Goal: Transaction & Acquisition: Purchase product/service

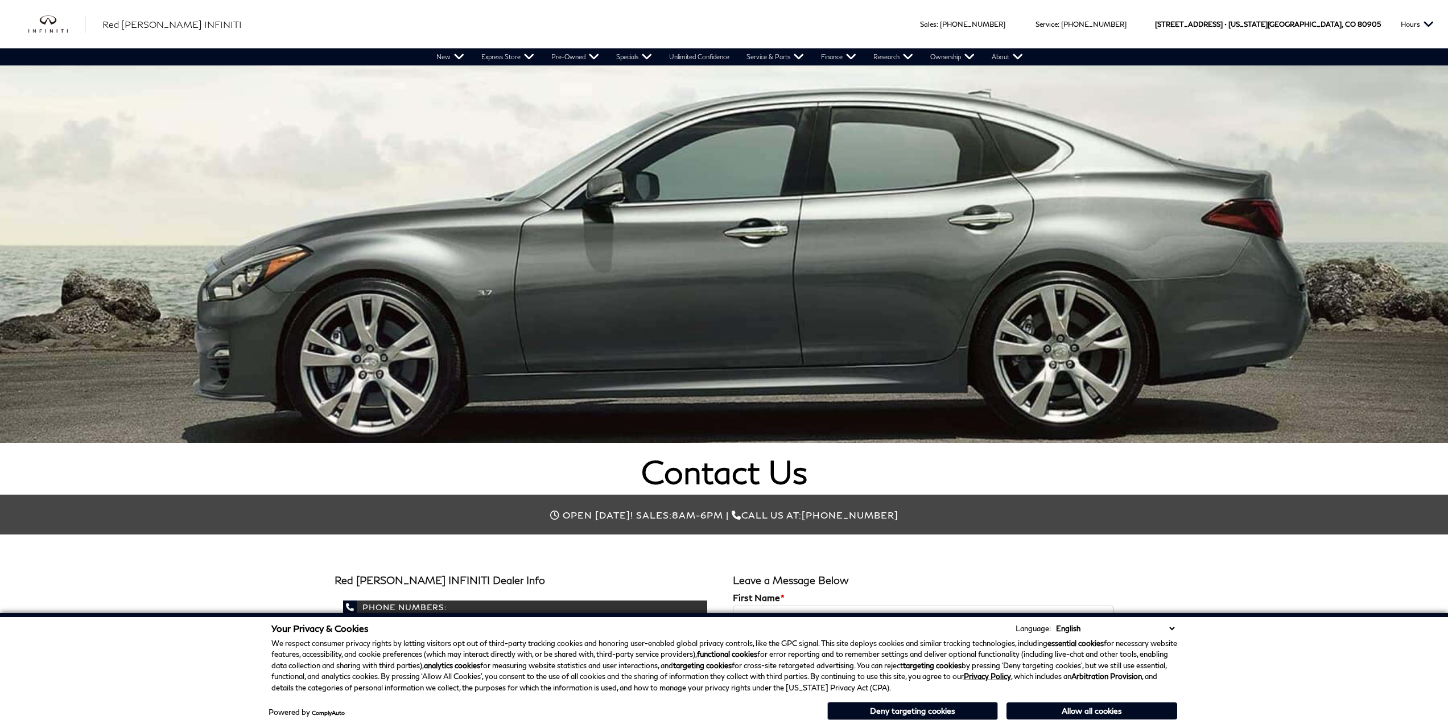
click at [1089, 712] on button "Allow all cookies" at bounding box center [1092, 710] width 171 height 17
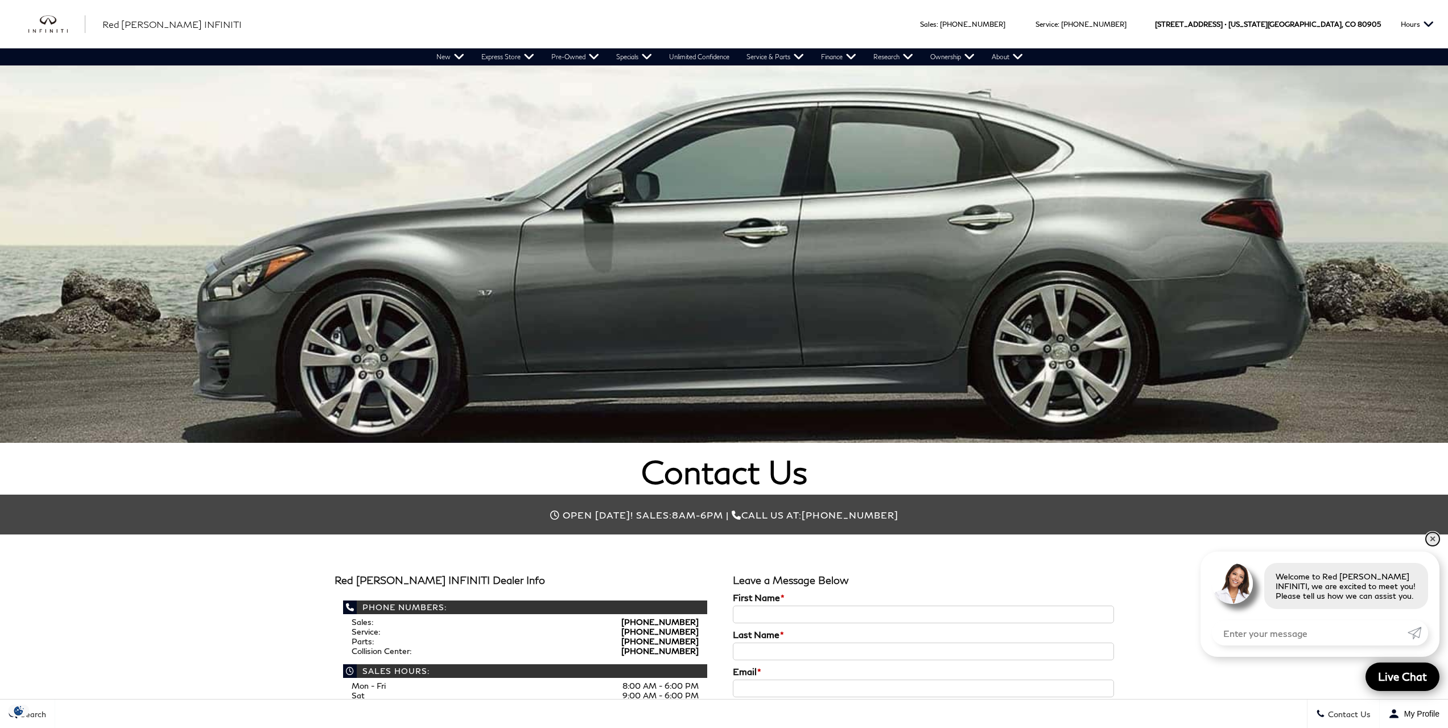
click at [1434, 537] on link "✕" at bounding box center [1433, 539] width 14 height 14
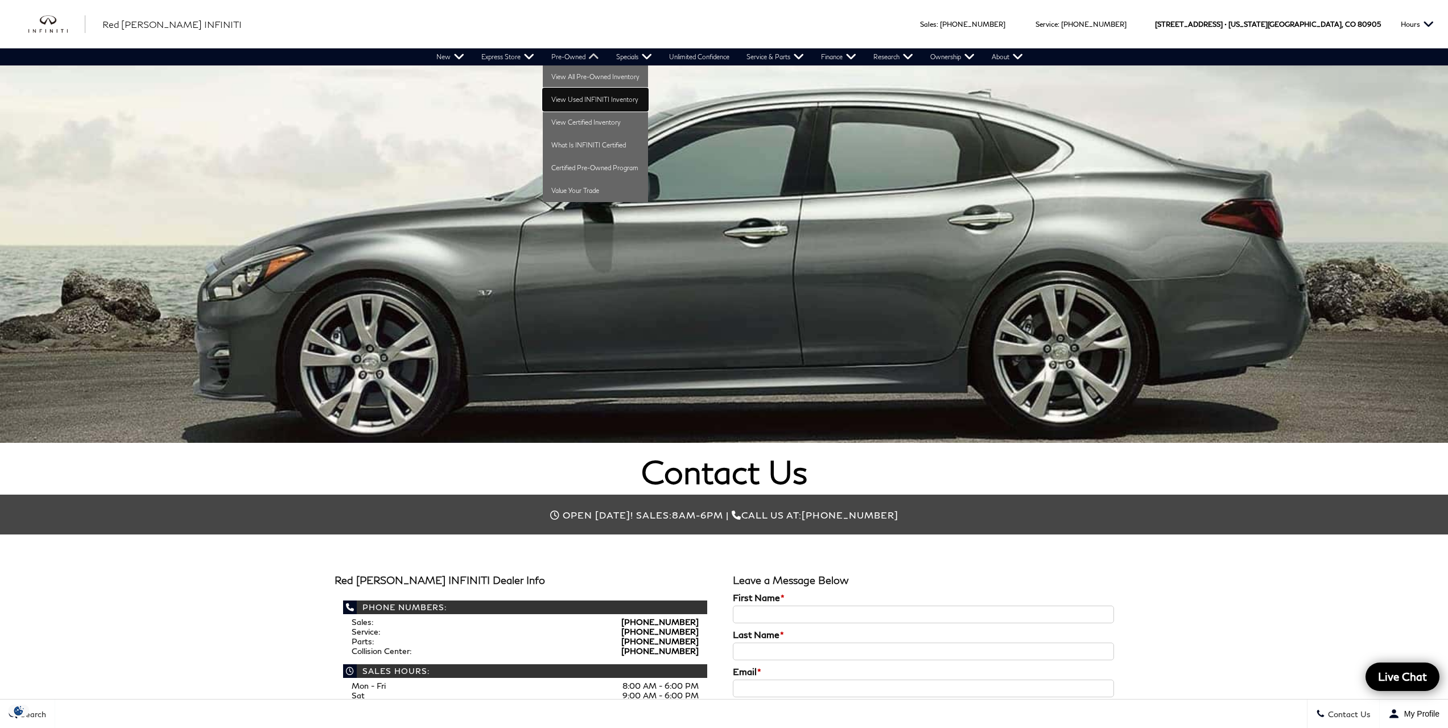
click at [602, 98] on link "View Used INFINITI Inventory" at bounding box center [595, 99] width 105 height 23
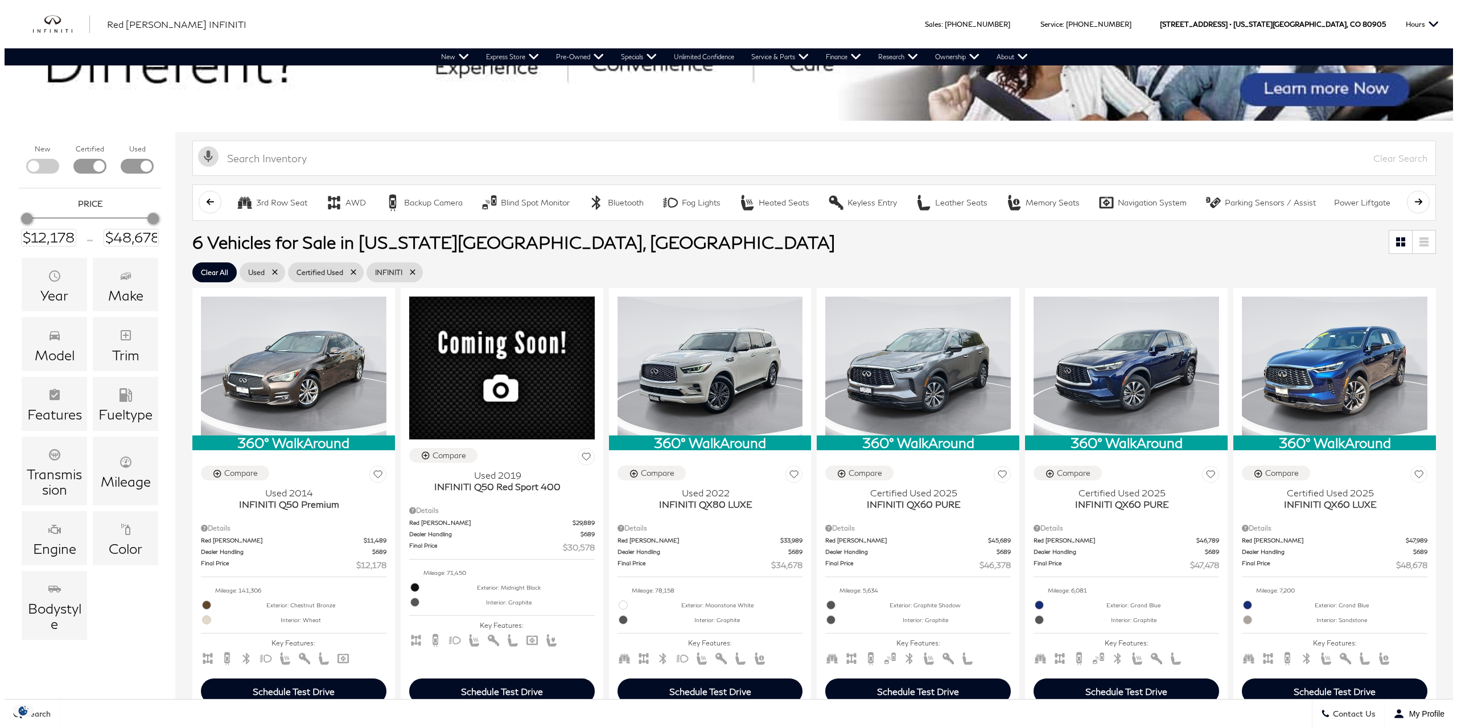
scroll to position [114, 0]
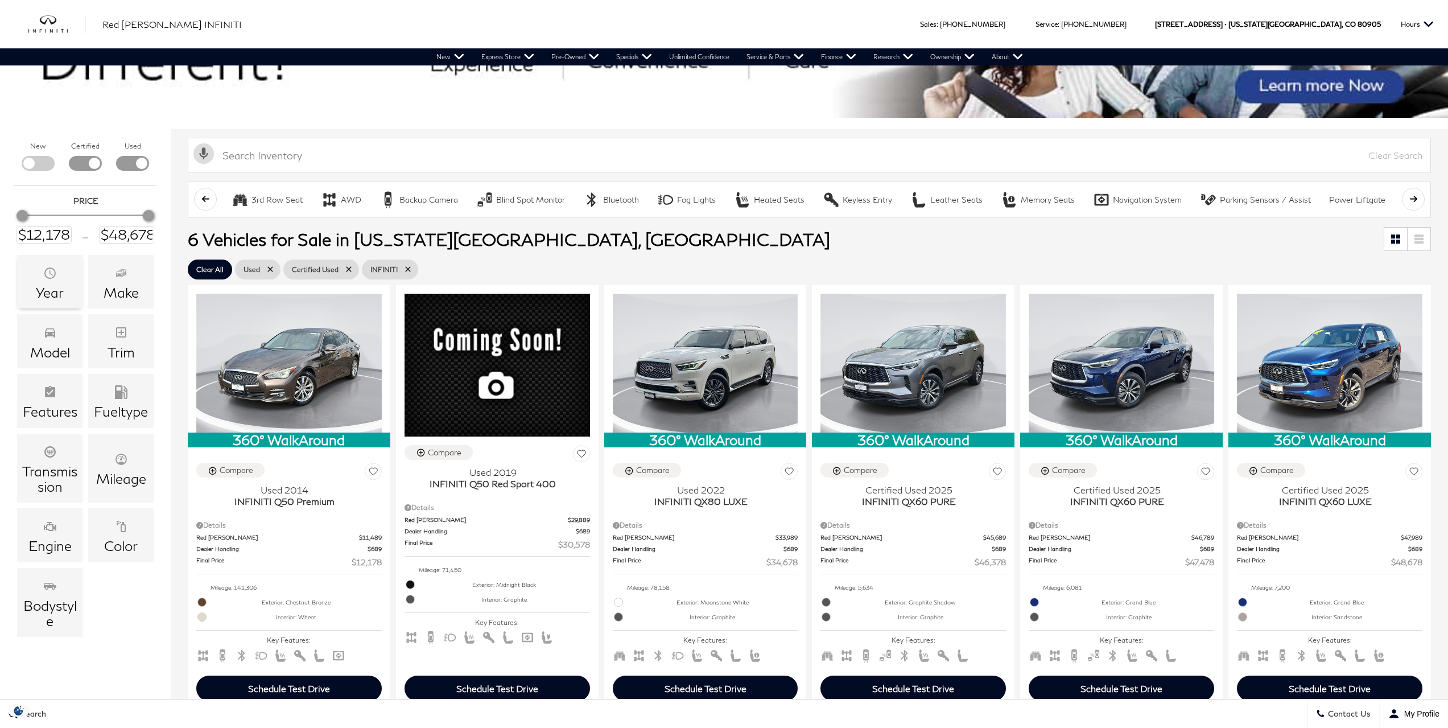
click at [46, 279] on span "Year" at bounding box center [50, 274] width 14 height 22
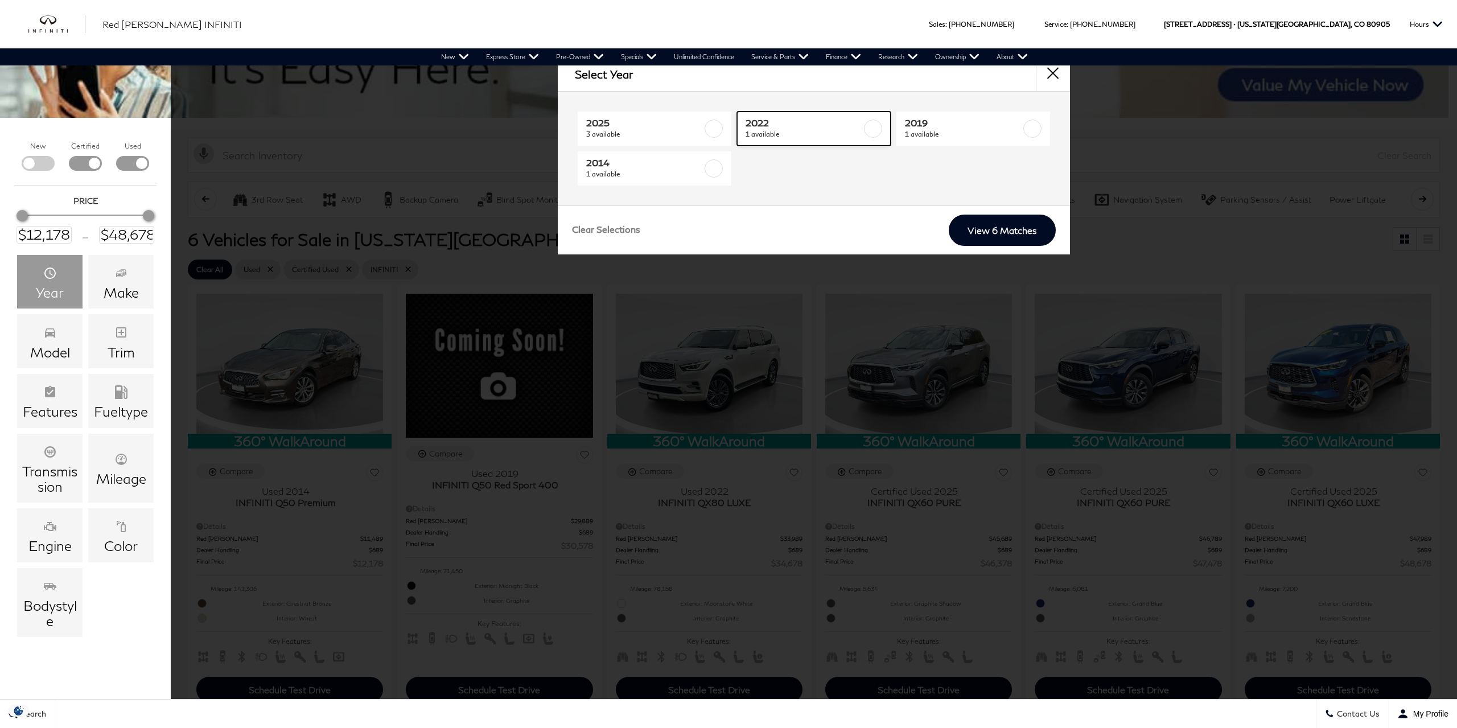
click at [871, 127] on label at bounding box center [873, 129] width 18 height 18
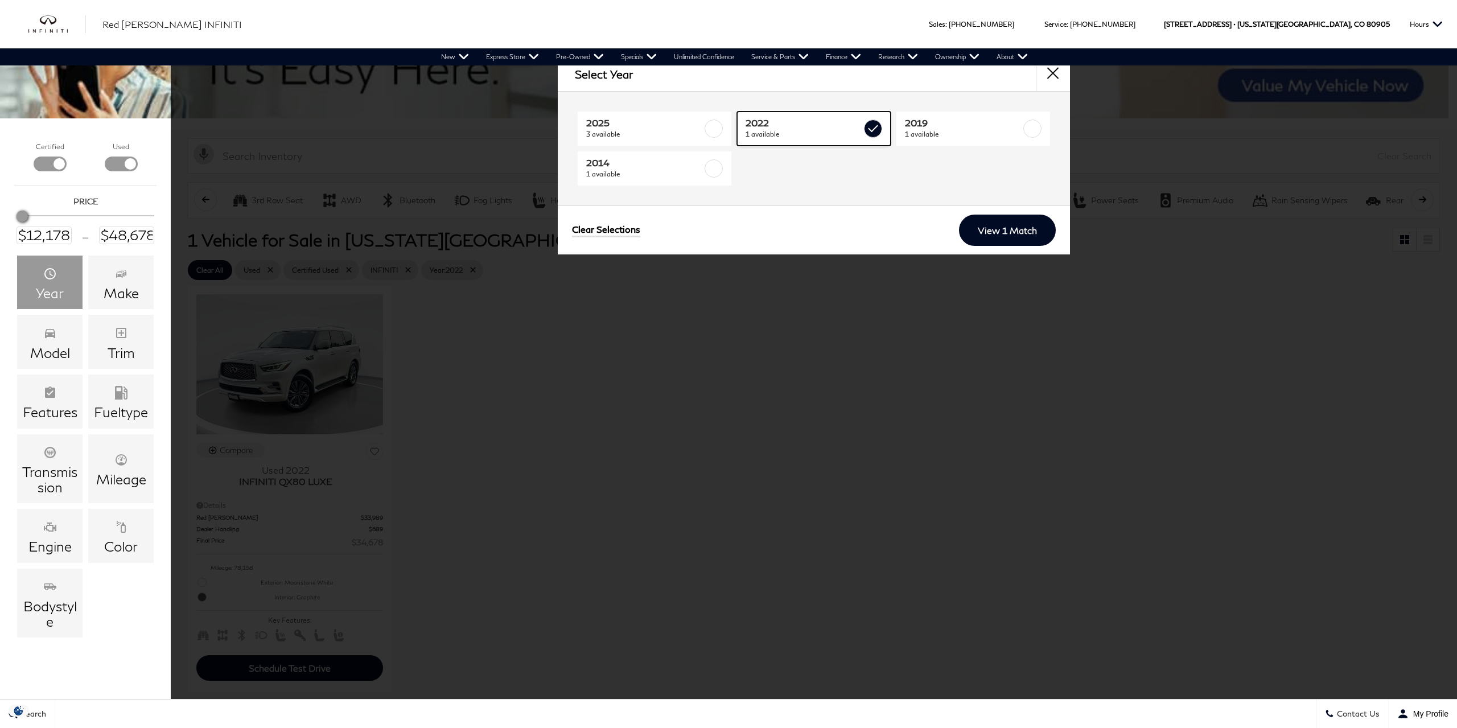
type input "$34,678"
checkbox input "true"
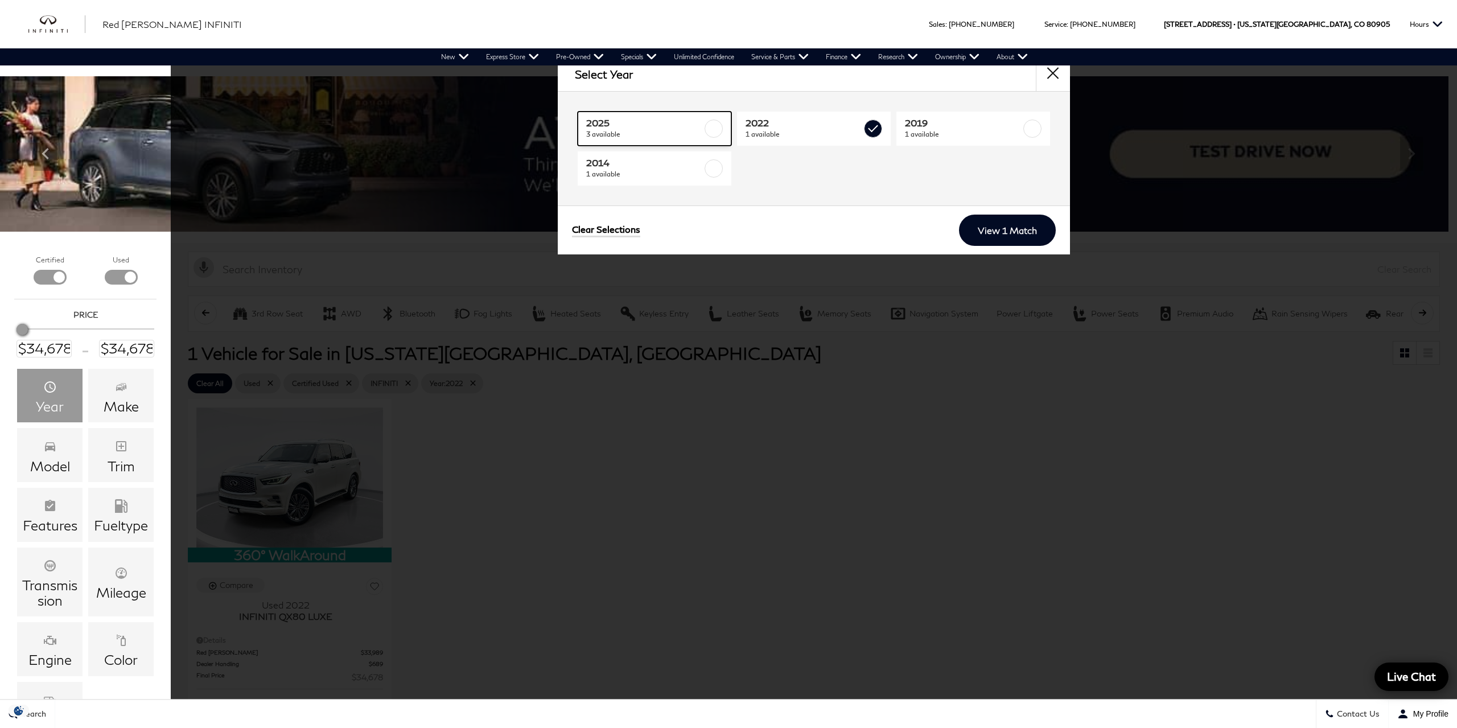
click at [713, 127] on label at bounding box center [714, 129] width 18 height 18
type input "$48,678"
checkbox input "true"
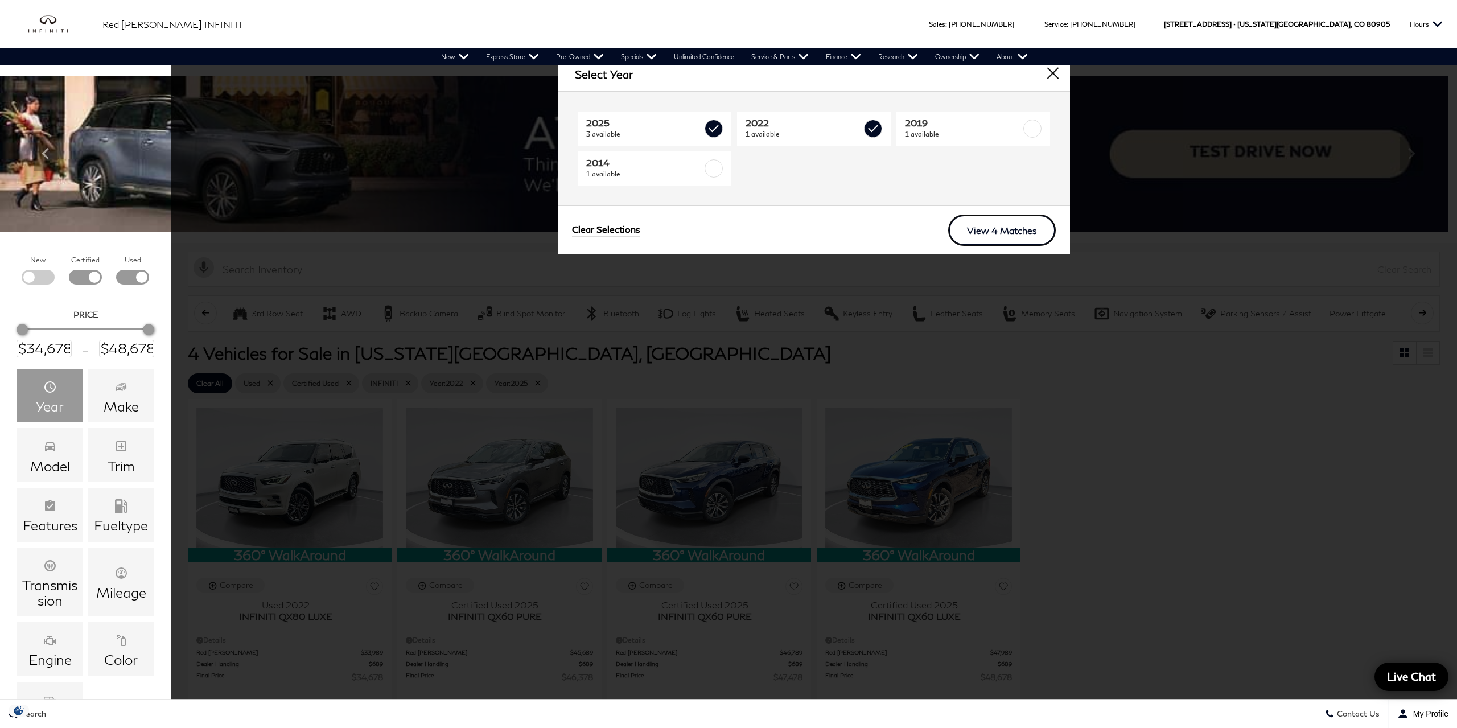
click at [1010, 227] on link "View 4 Matches" at bounding box center [1002, 230] width 108 height 31
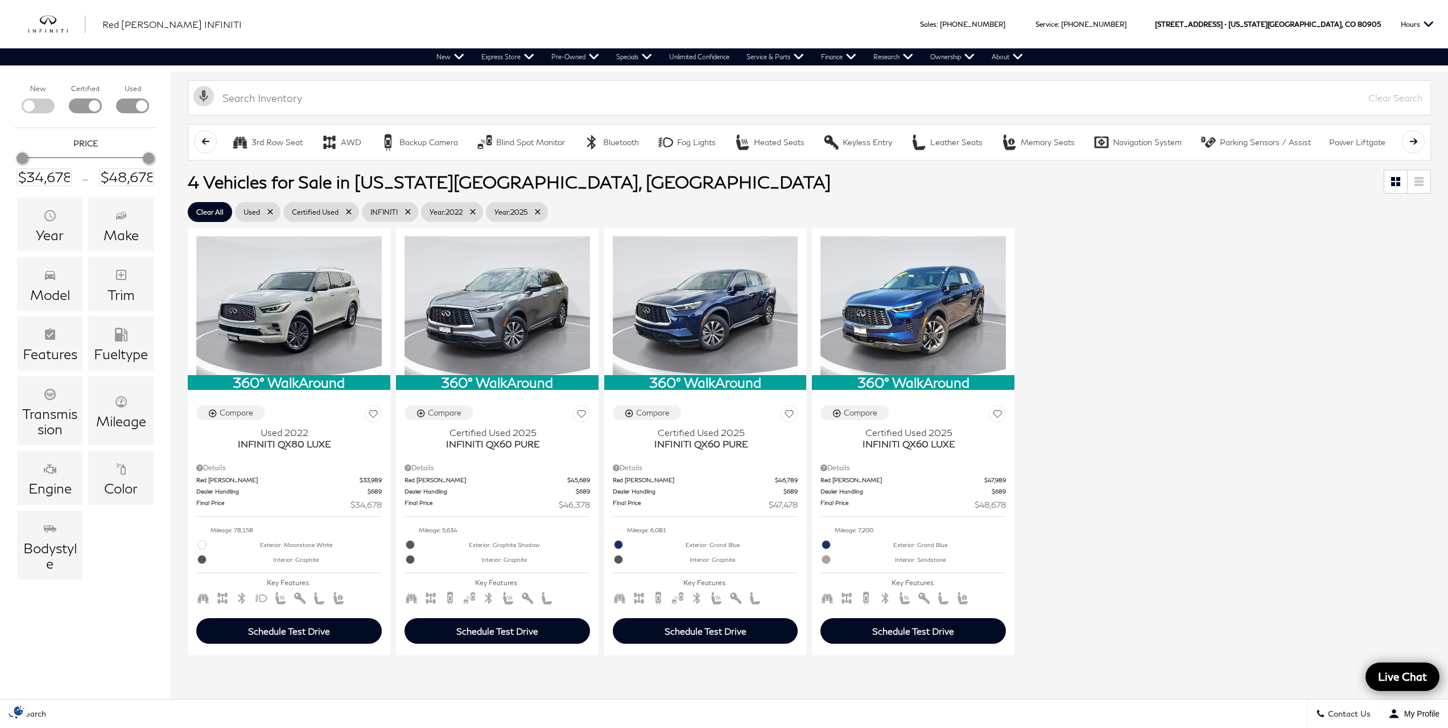
scroll to position [171, 0]
click at [59, 271] on div "Model" at bounding box center [49, 284] width 65 height 54
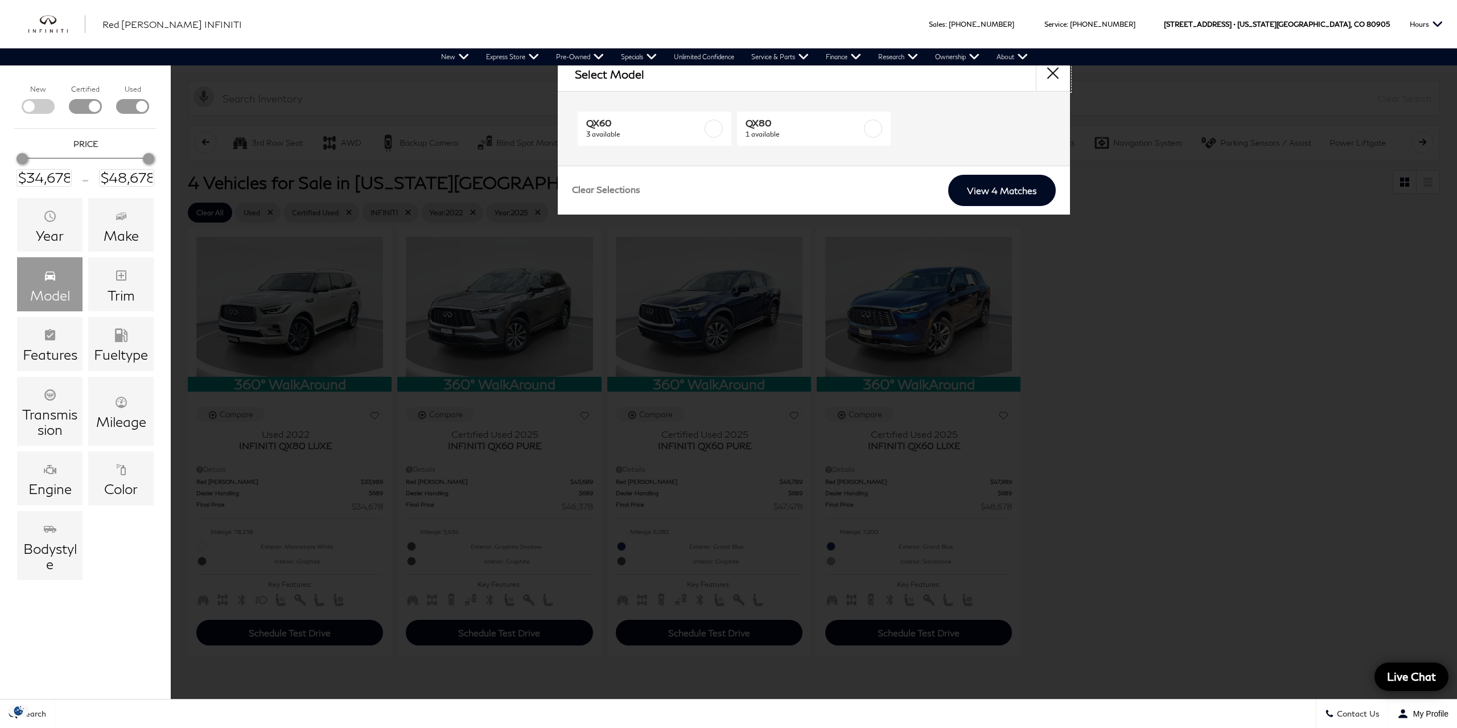
click at [1053, 73] on button "close" at bounding box center [1053, 74] width 34 height 34
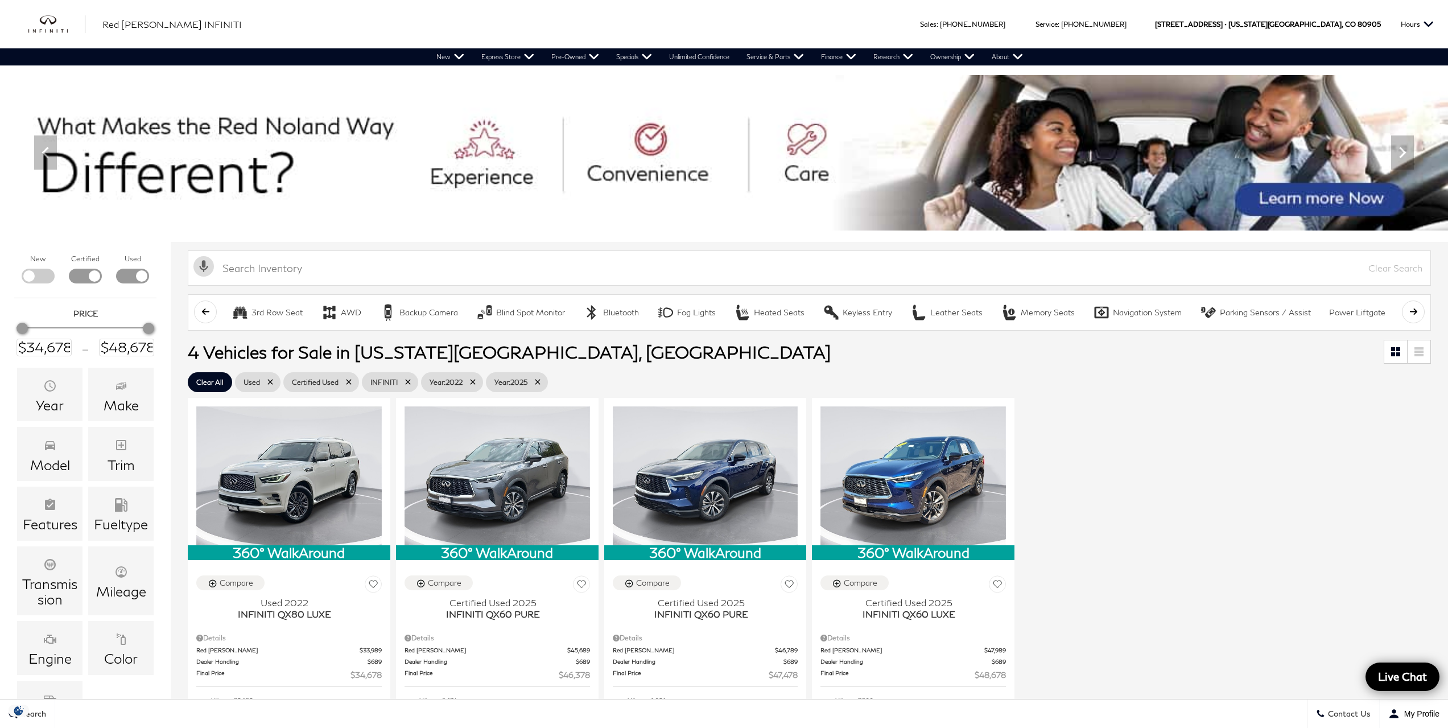
scroll to position [0, 0]
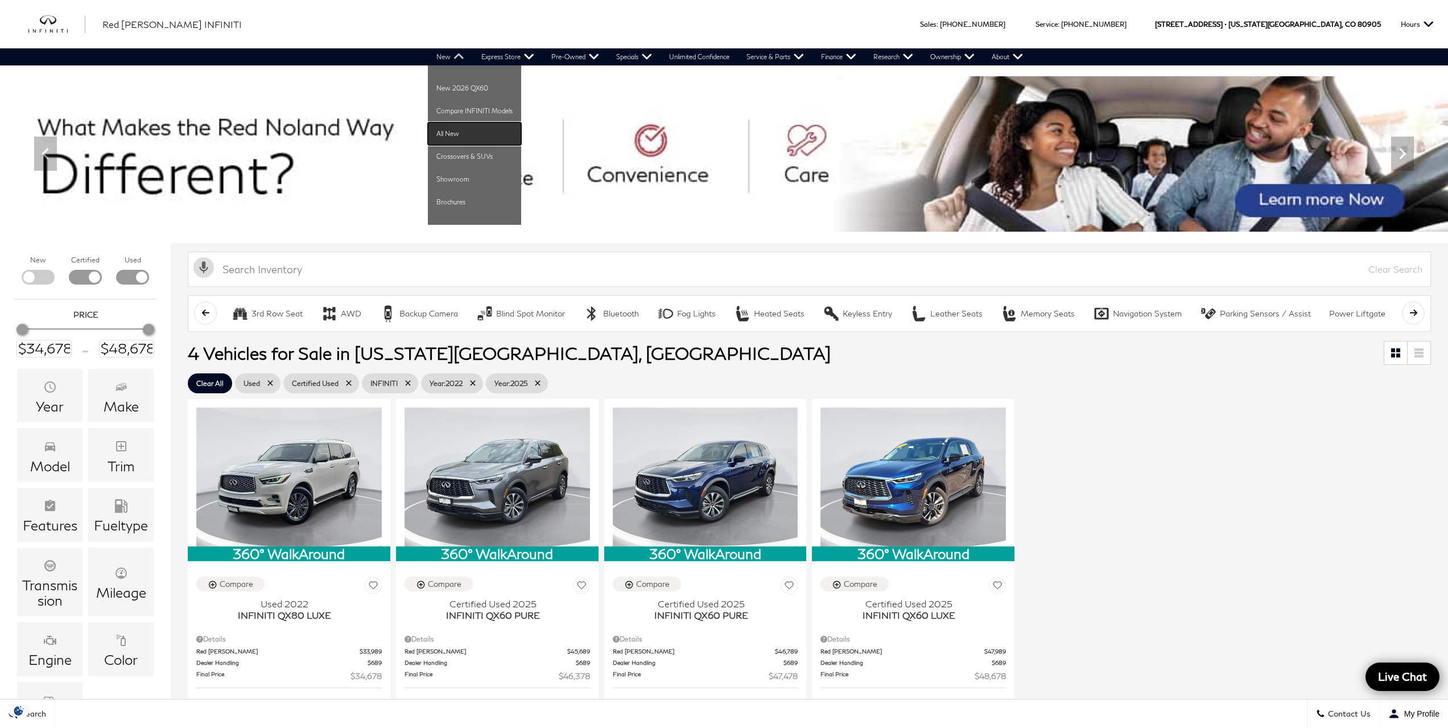
click at [448, 133] on link "All New" at bounding box center [474, 133] width 93 height 23
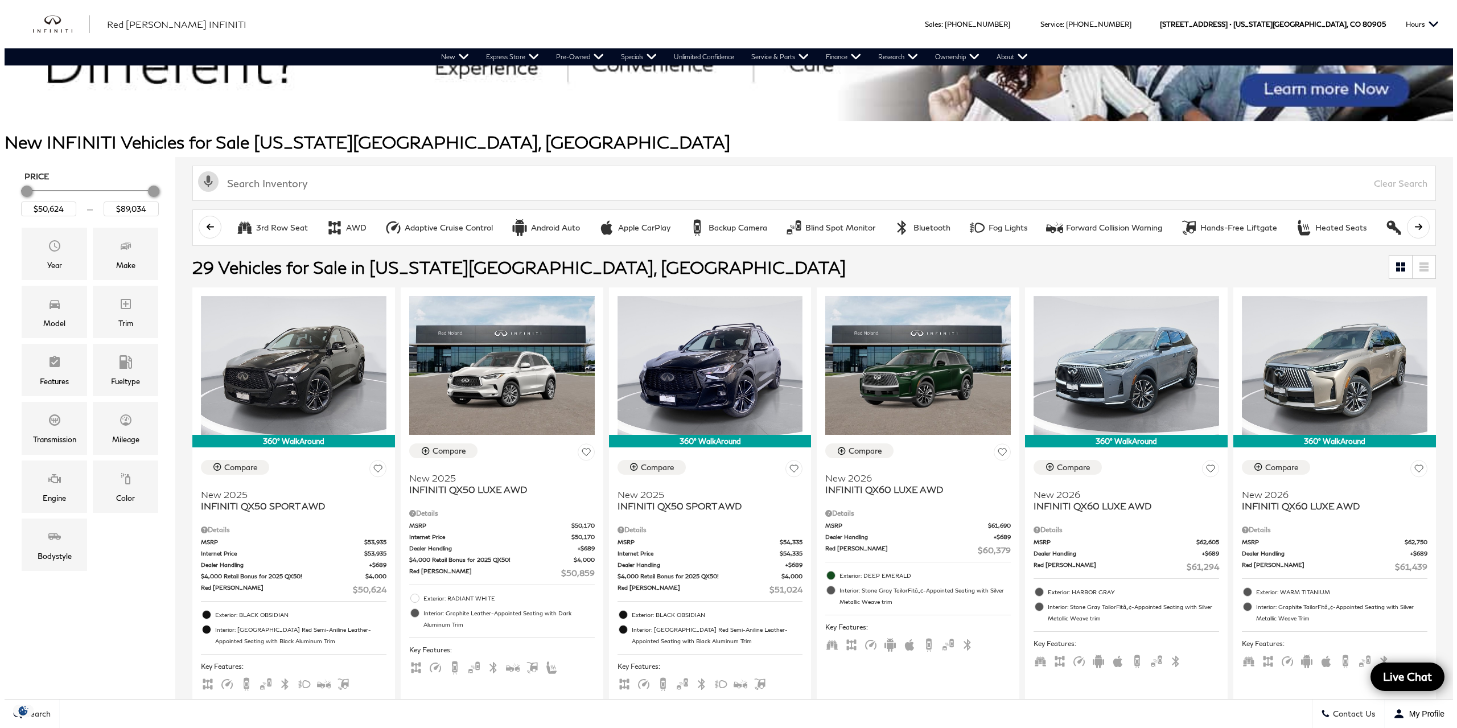
scroll to position [114, 0]
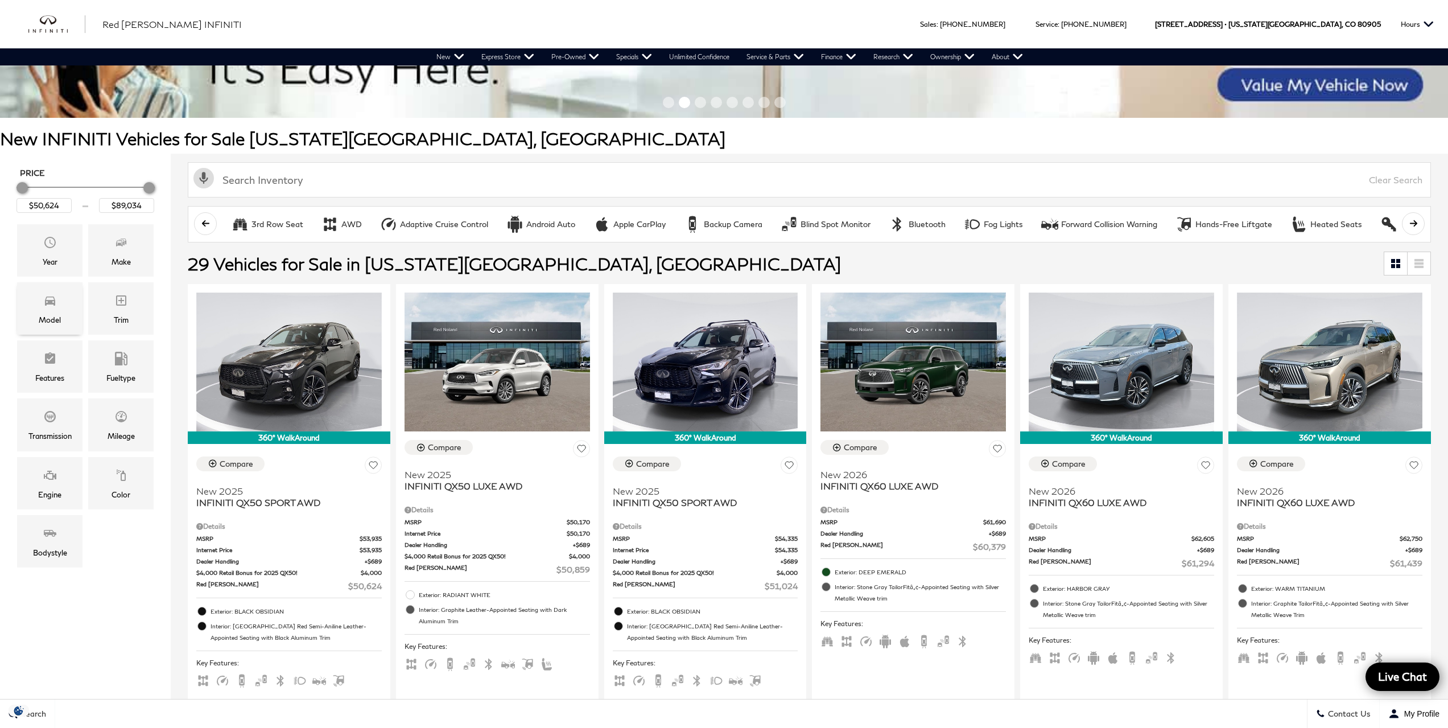
click at [53, 310] on span "Model" at bounding box center [50, 302] width 14 height 23
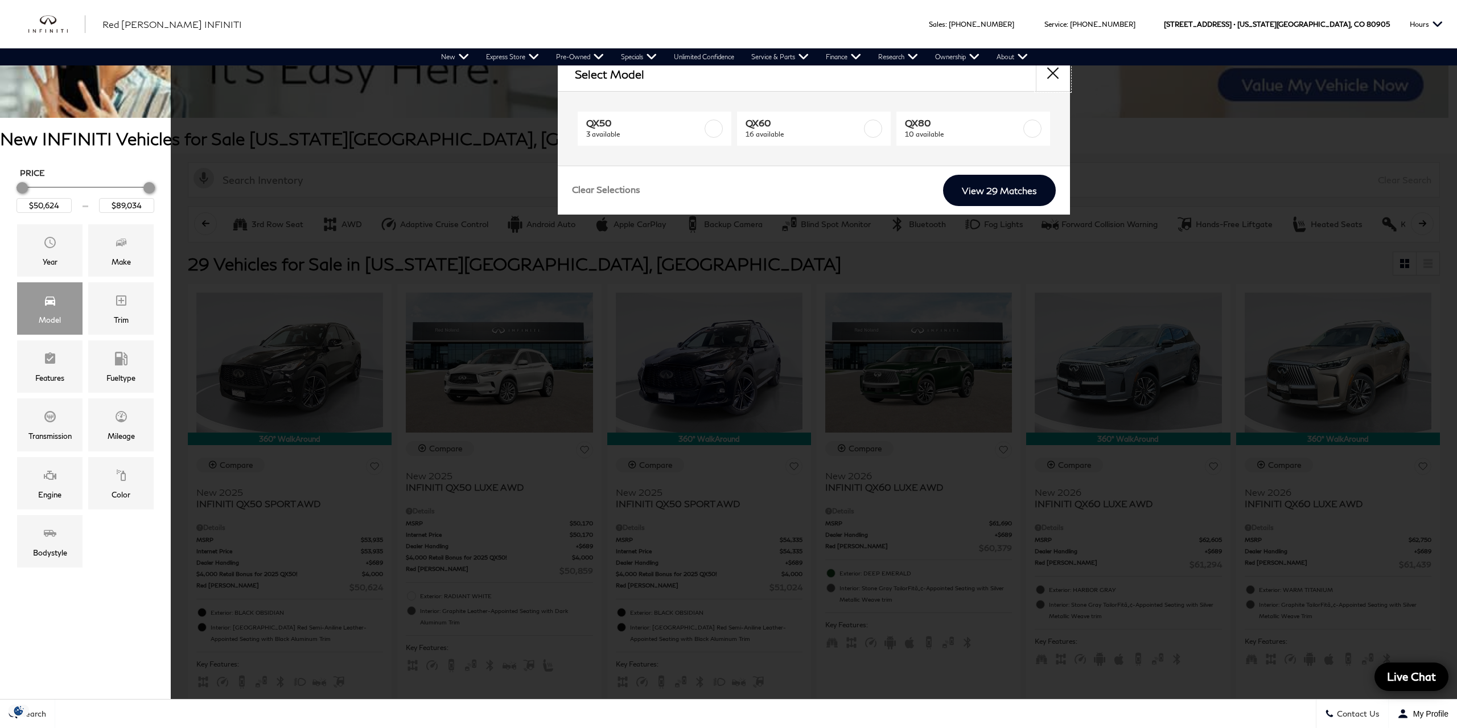
click at [1053, 72] on button "close" at bounding box center [1053, 74] width 34 height 34
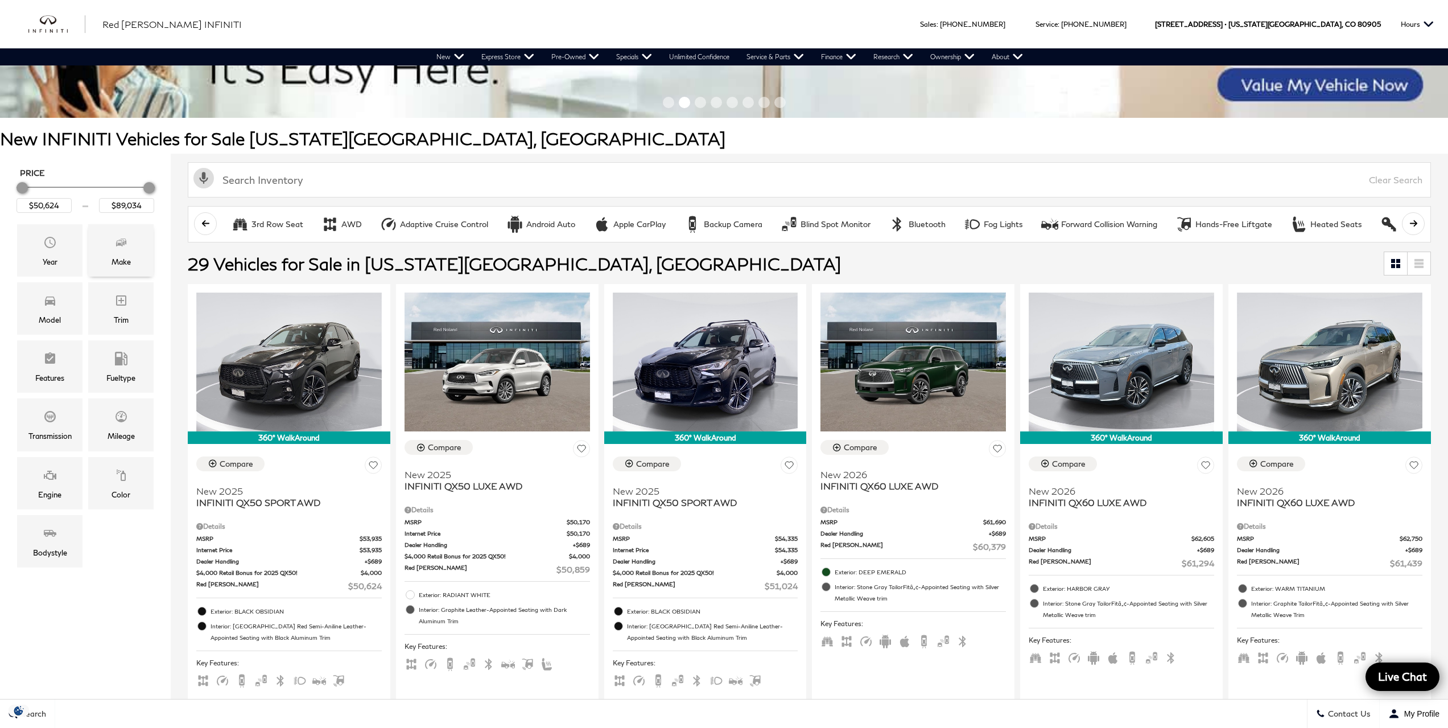
click at [114, 252] on span "Make" at bounding box center [121, 244] width 14 height 23
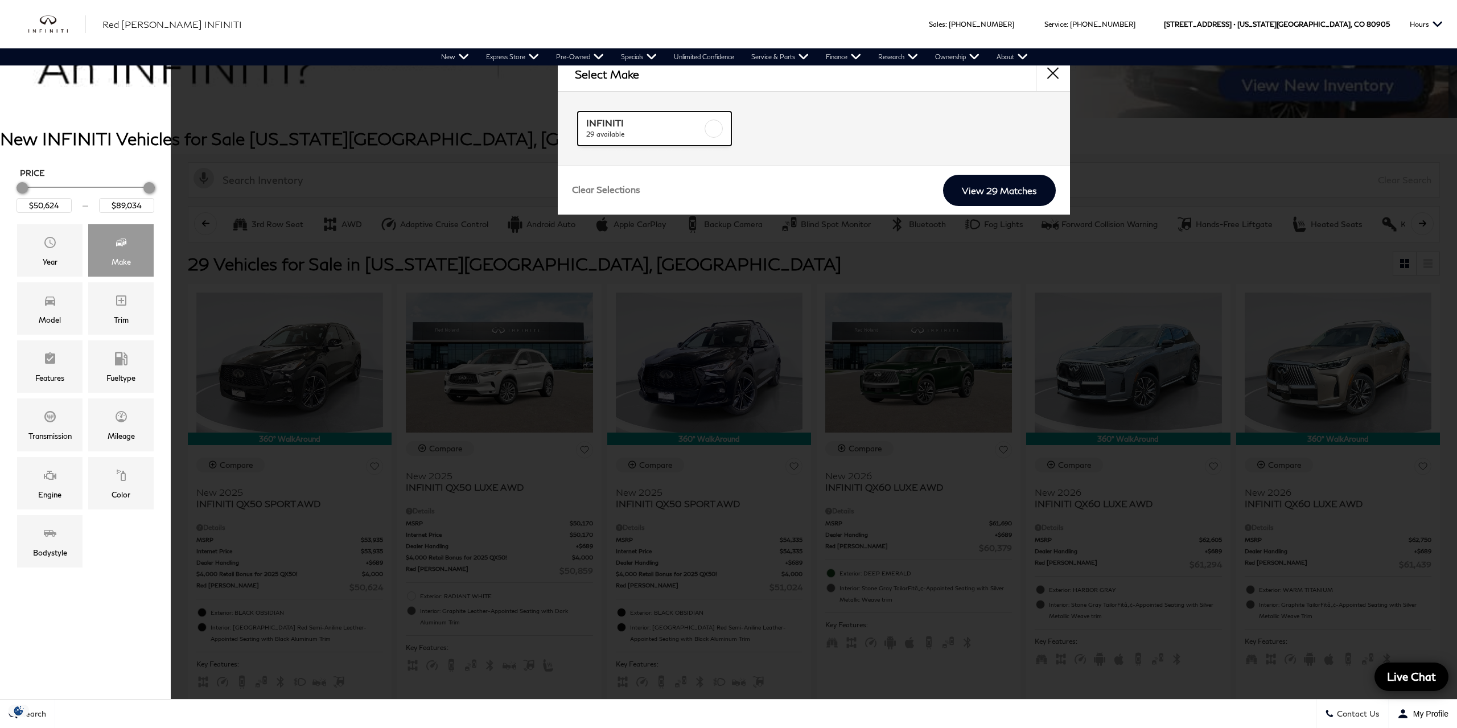
click at [719, 130] on label at bounding box center [714, 129] width 18 height 18
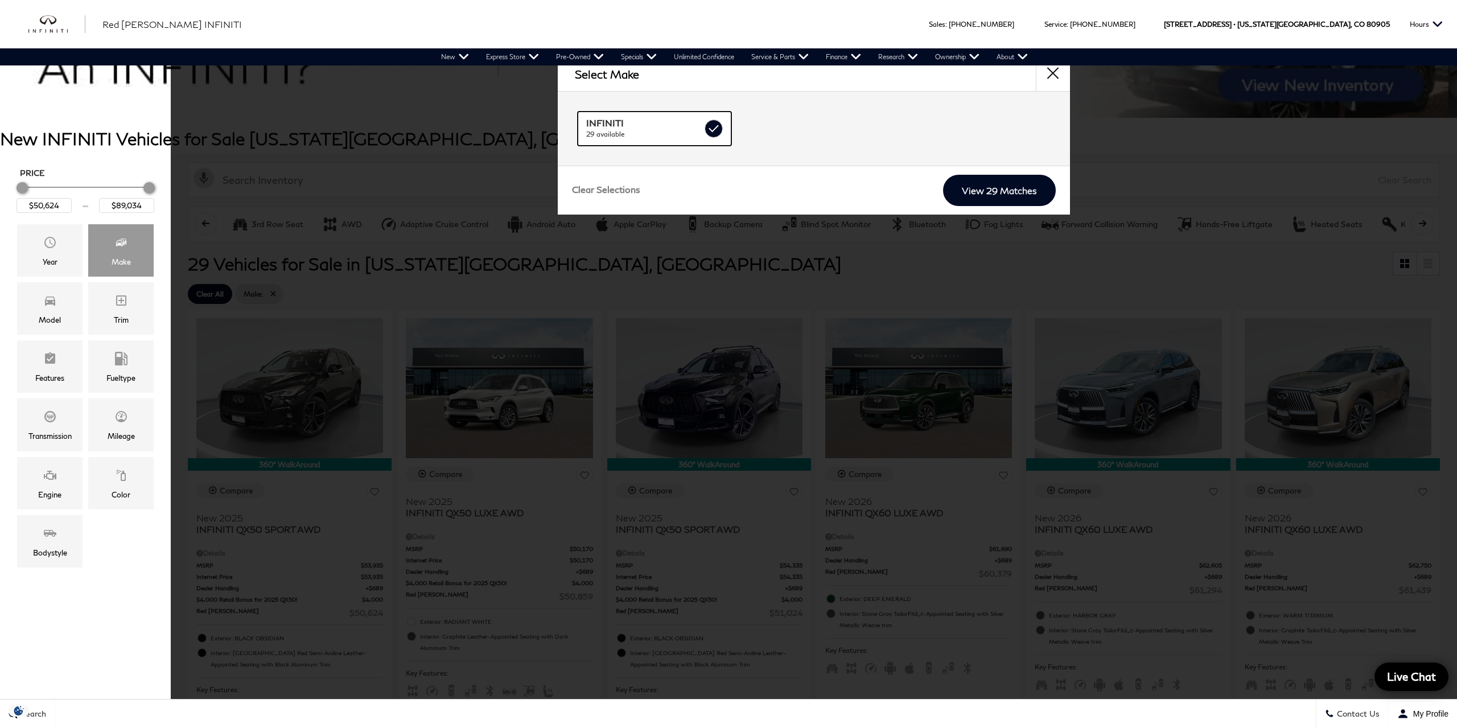
checkbox input "true"
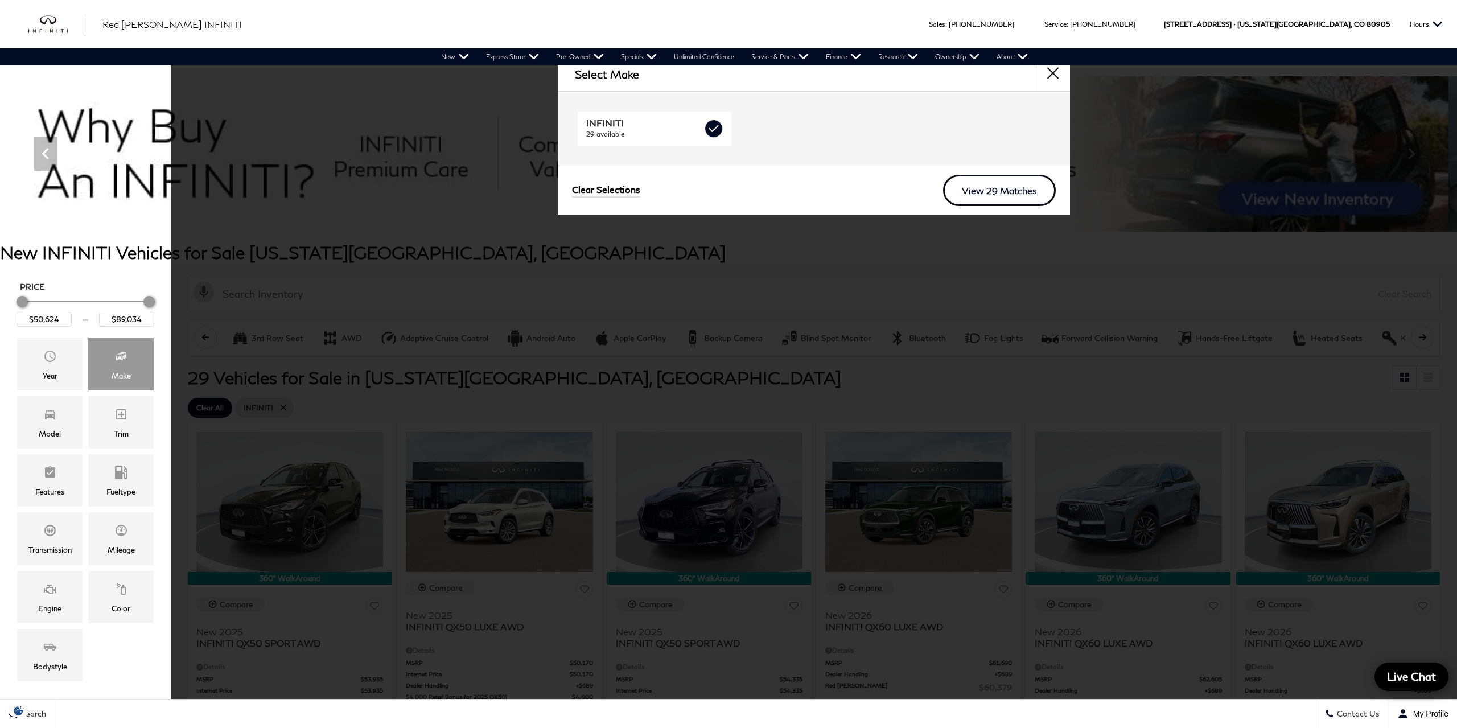
click at [992, 190] on link "View 29 Matches" at bounding box center [999, 190] width 113 height 31
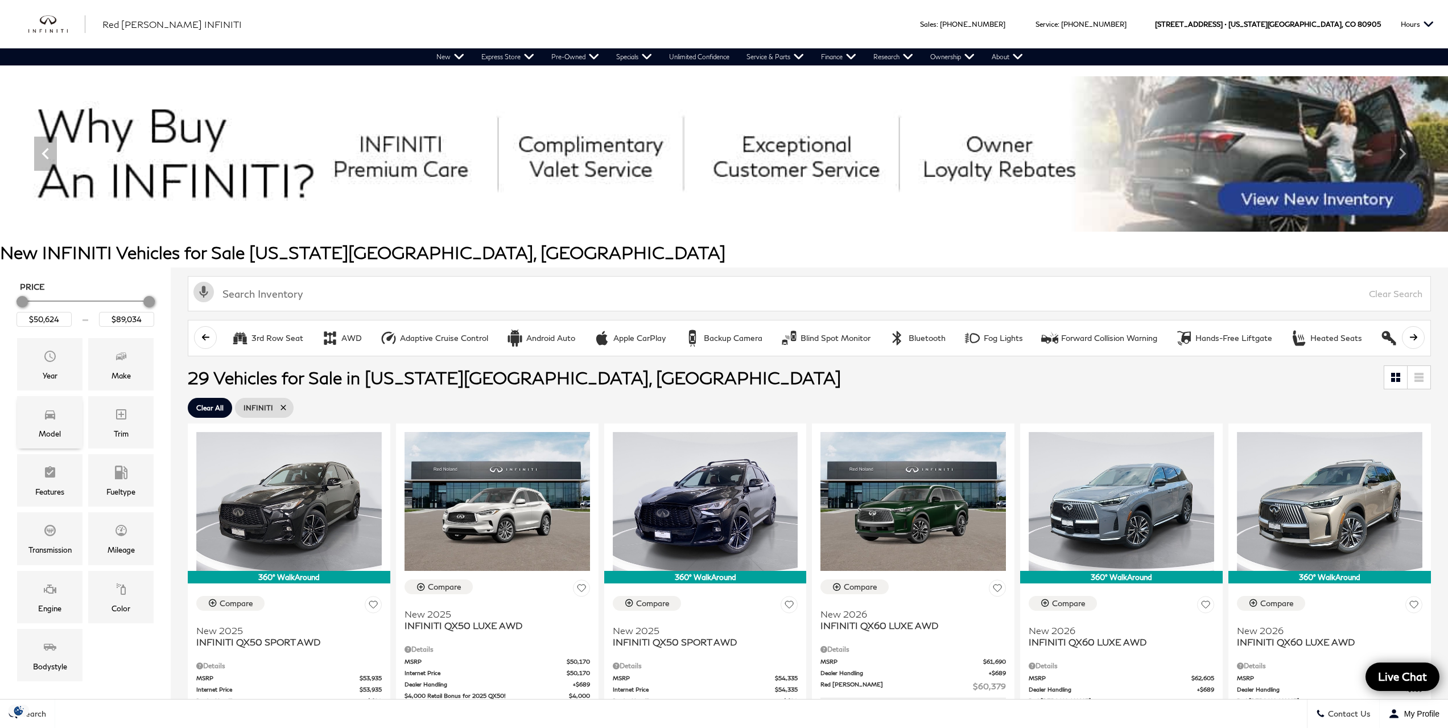
click at [47, 420] on span "Model" at bounding box center [50, 416] width 14 height 23
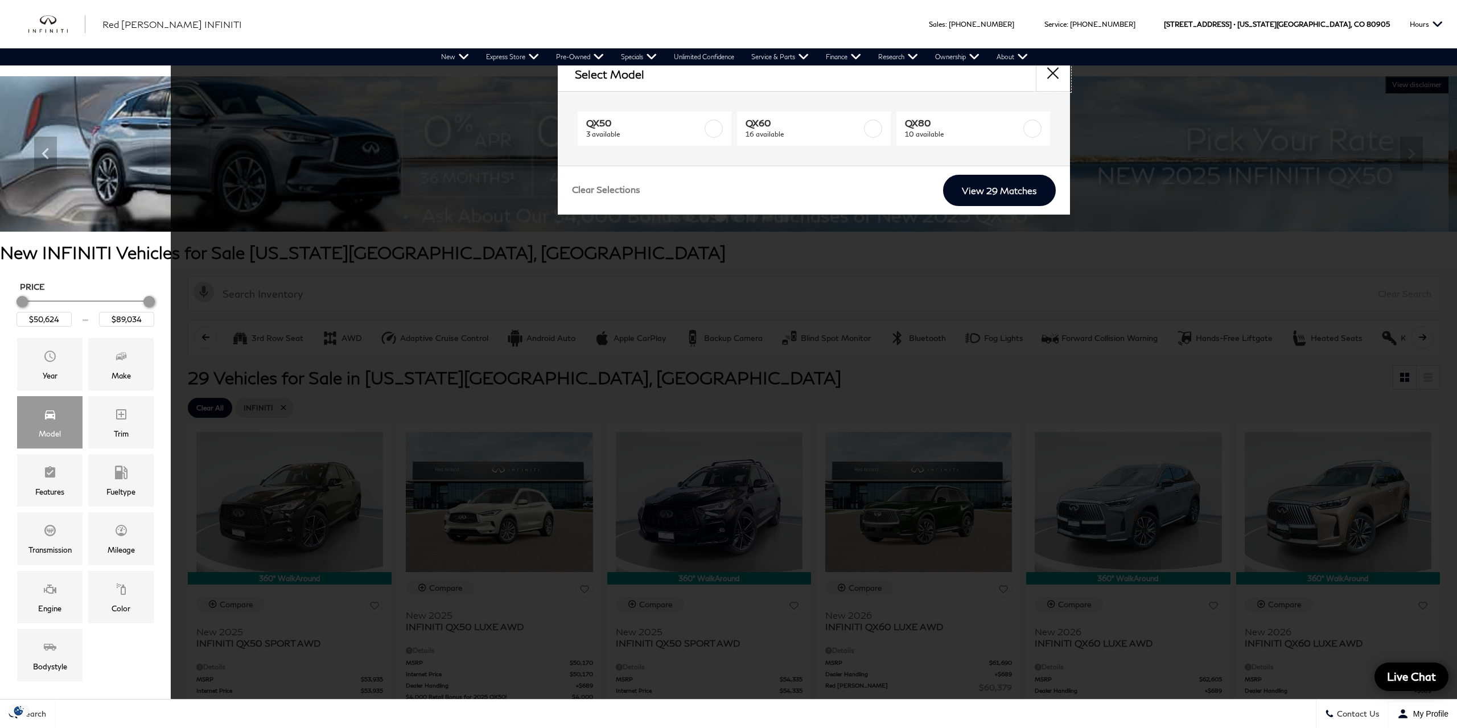
click at [1055, 72] on button "close" at bounding box center [1053, 74] width 34 height 34
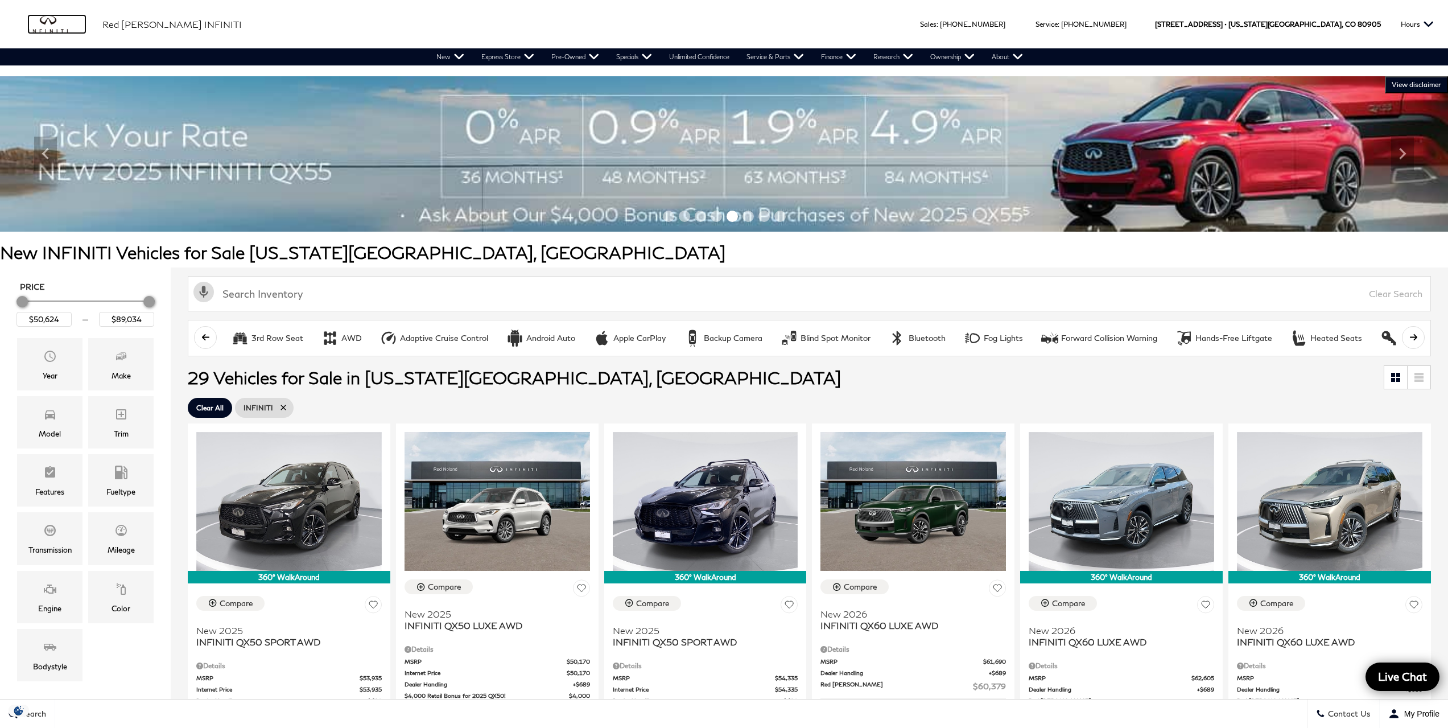
click at [38, 23] on img "infiniti" at bounding box center [56, 24] width 57 height 18
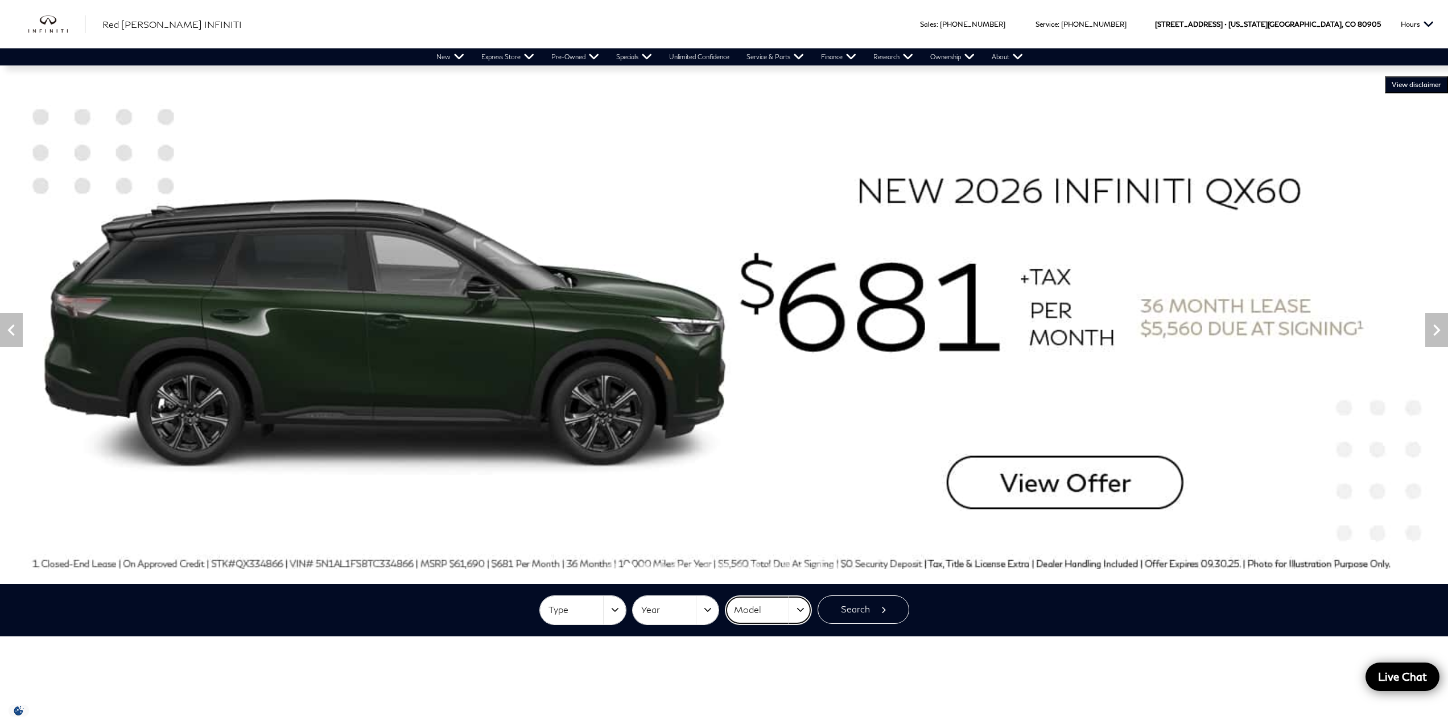
click at [801, 612] on button "Model" at bounding box center [769, 610] width 86 height 28
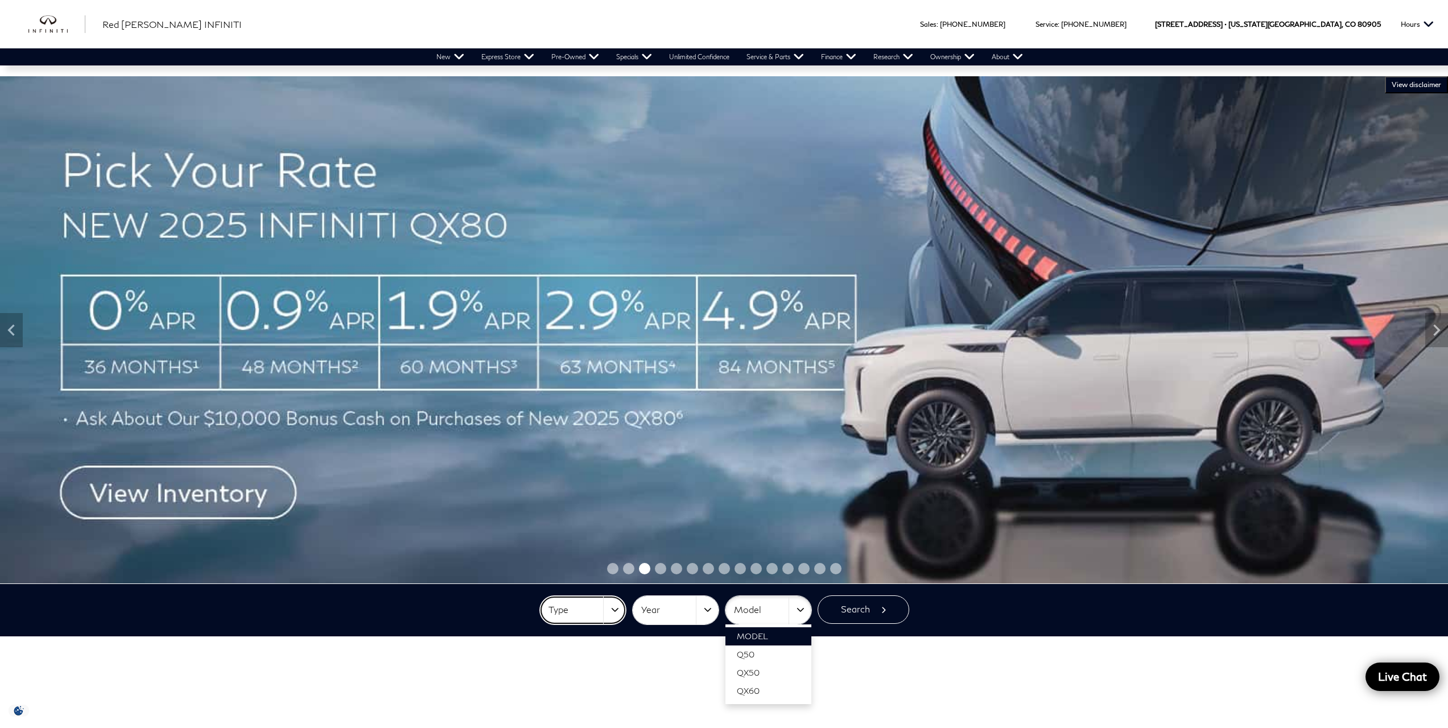
click at [616, 607] on button "Type" at bounding box center [583, 610] width 86 height 28
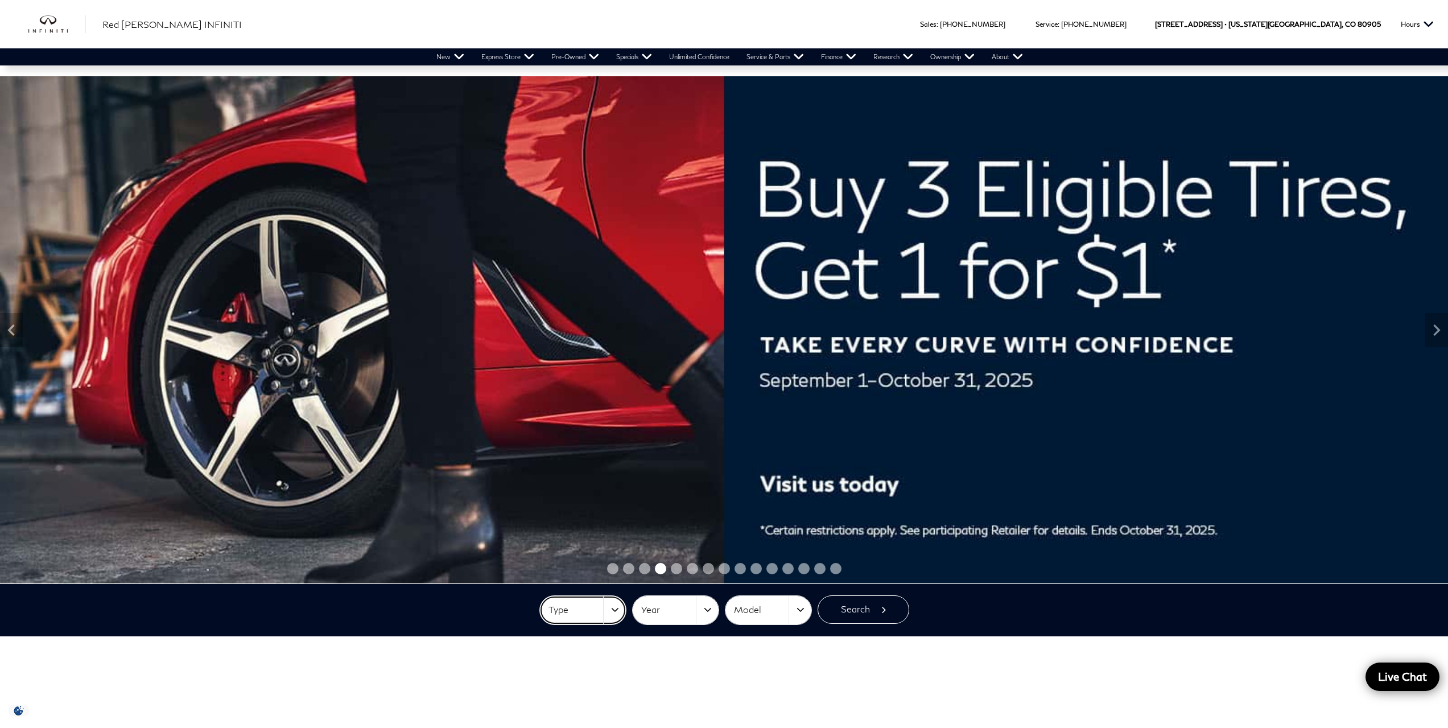
click at [618, 609] on button "Type" at bounding box center [583, 610] width 86 height 28
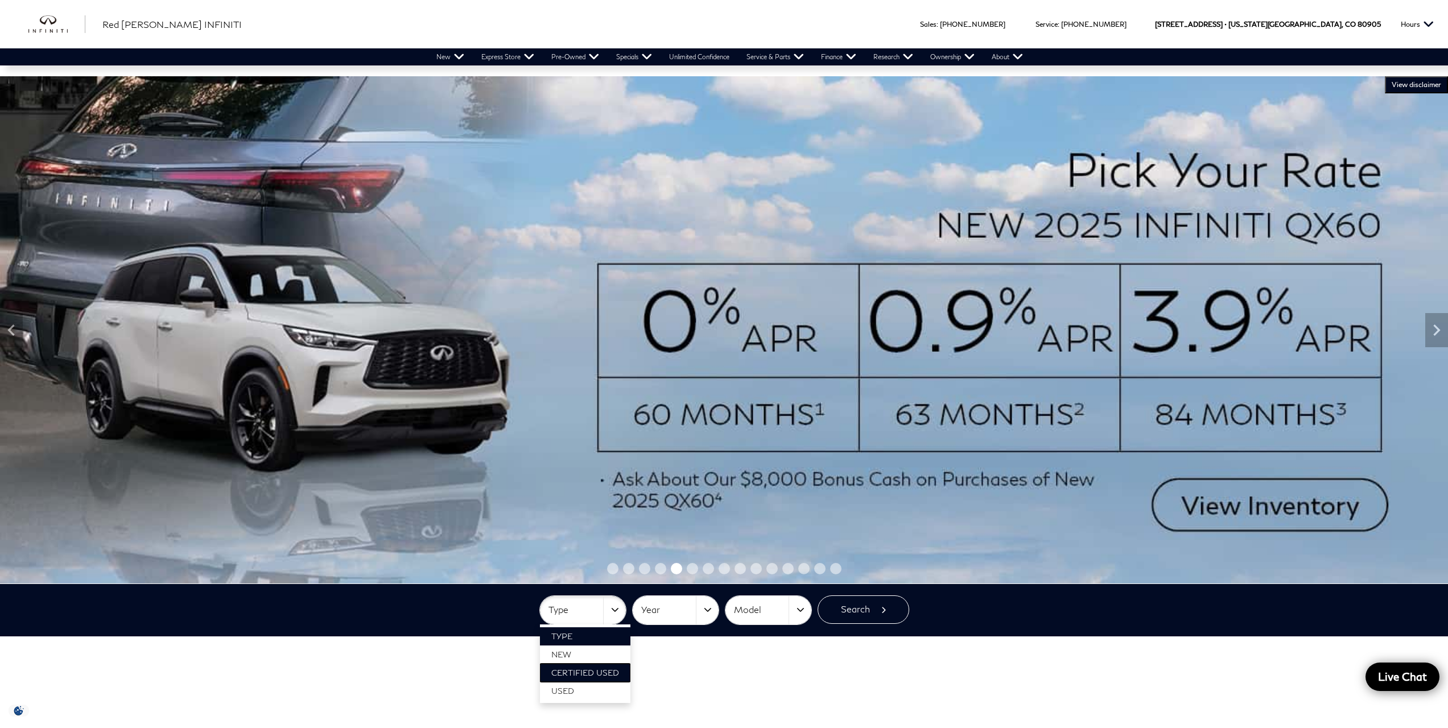
click at [590, 672] on span "Certified Used" at bounding box center [585, 673] width 68 height 10
click at [873, 609] on button "Search" at bounding box center [864, 609] width 92 height 28
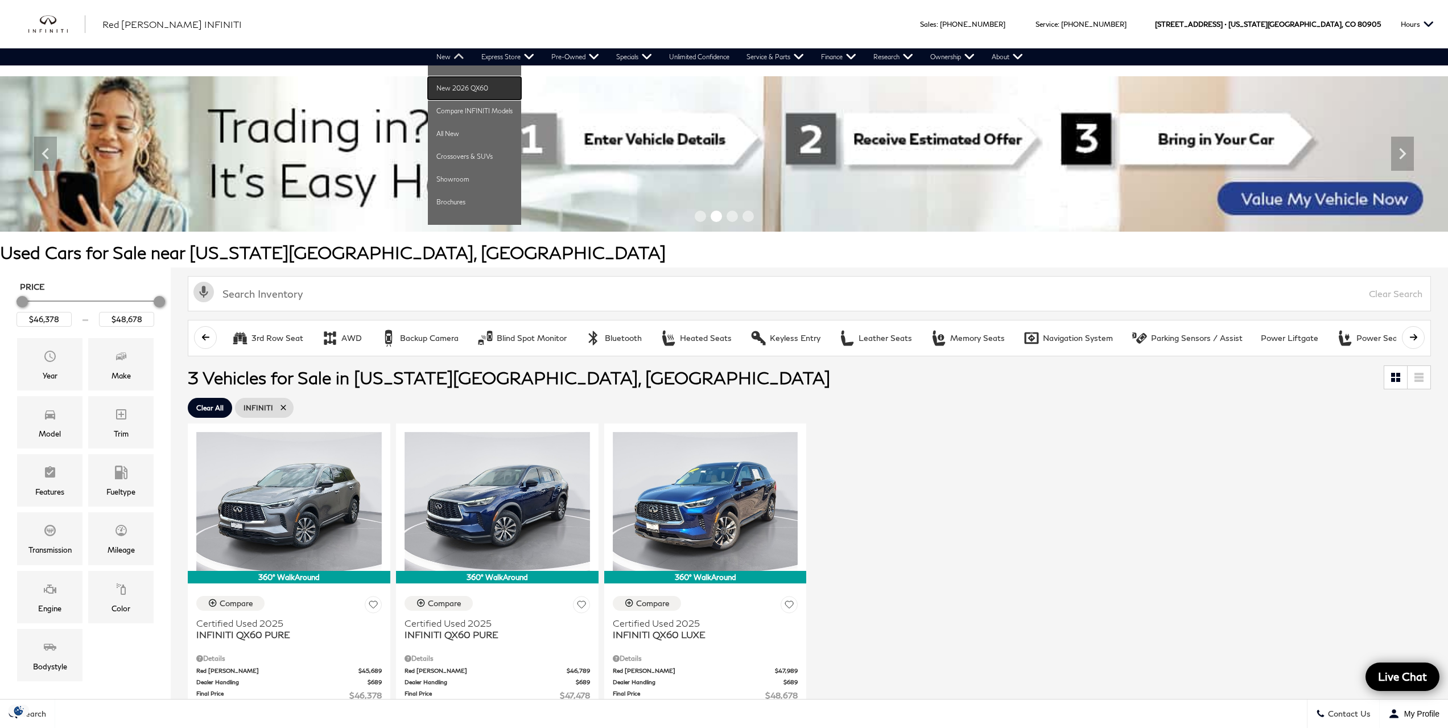
click at [444, 87] on link "New 2026 QX60" at bounding box center [474, 88] width 93 height 23
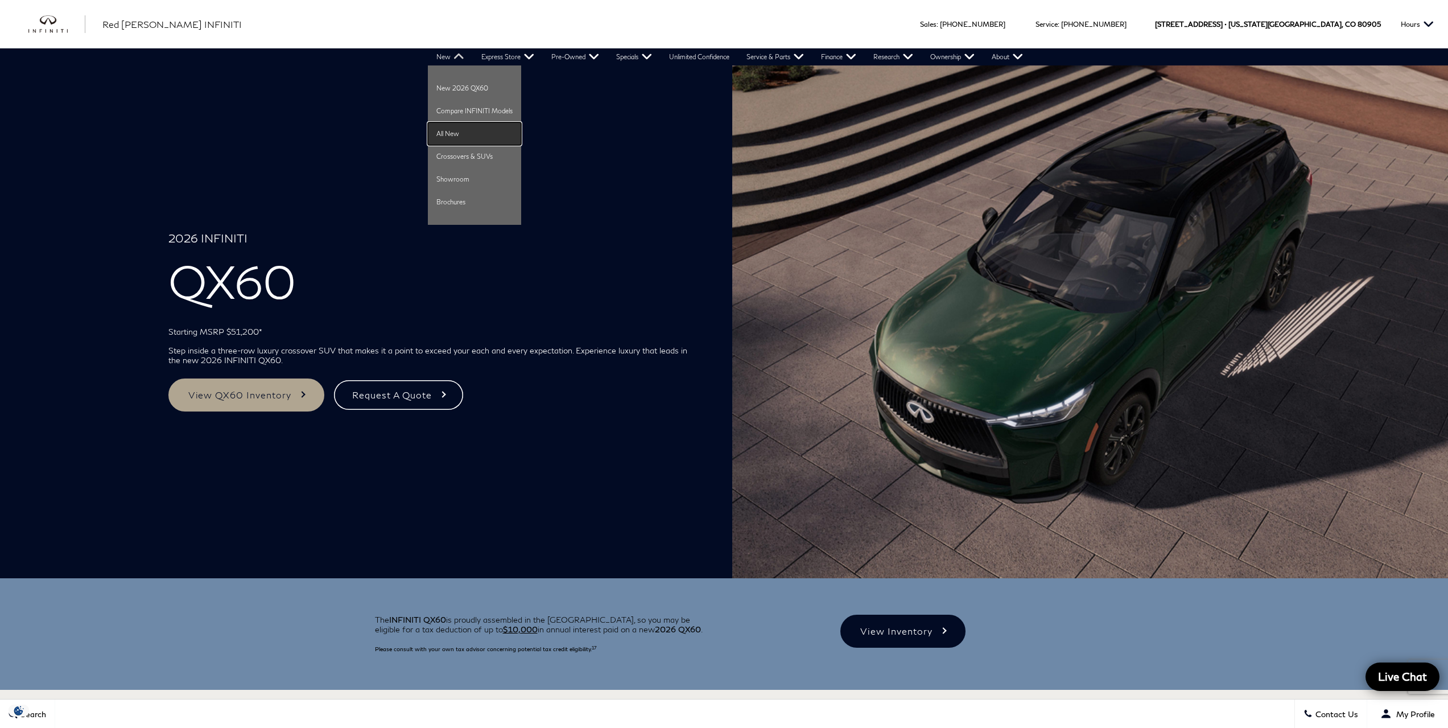
click at [447, 129] on link "All New" at bounding box center [474, 133] width 93 height 23
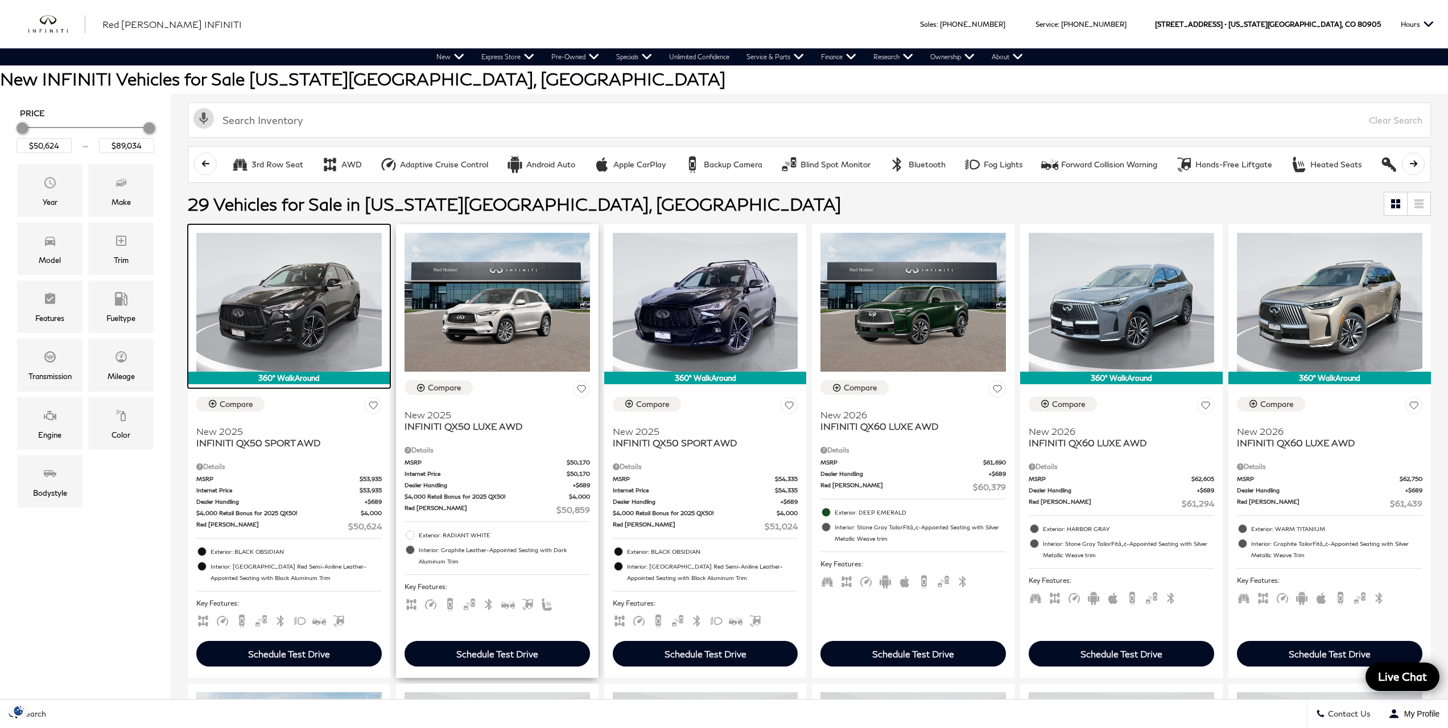
scroll to position [171, 0]
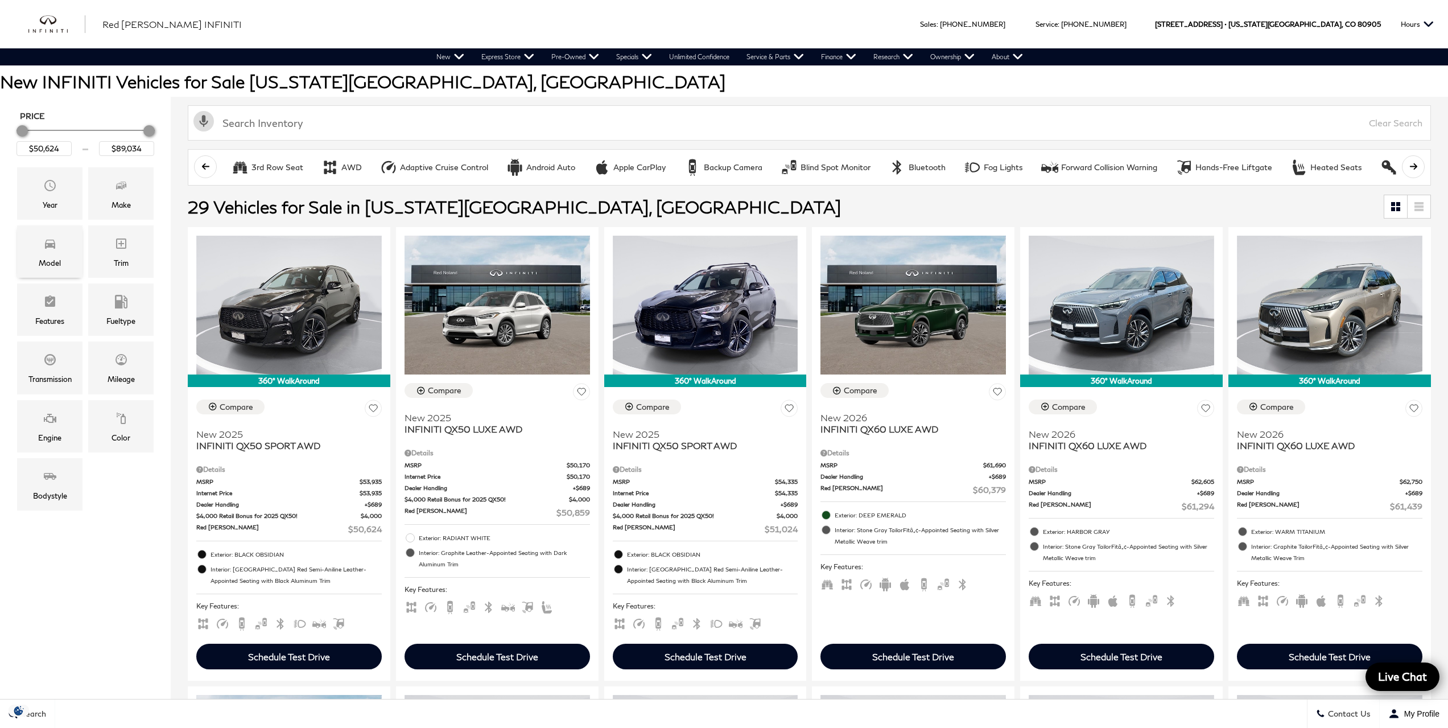
click at [47, 248] on icon "Model" at bounding box center [50, 244] width 14 height 14
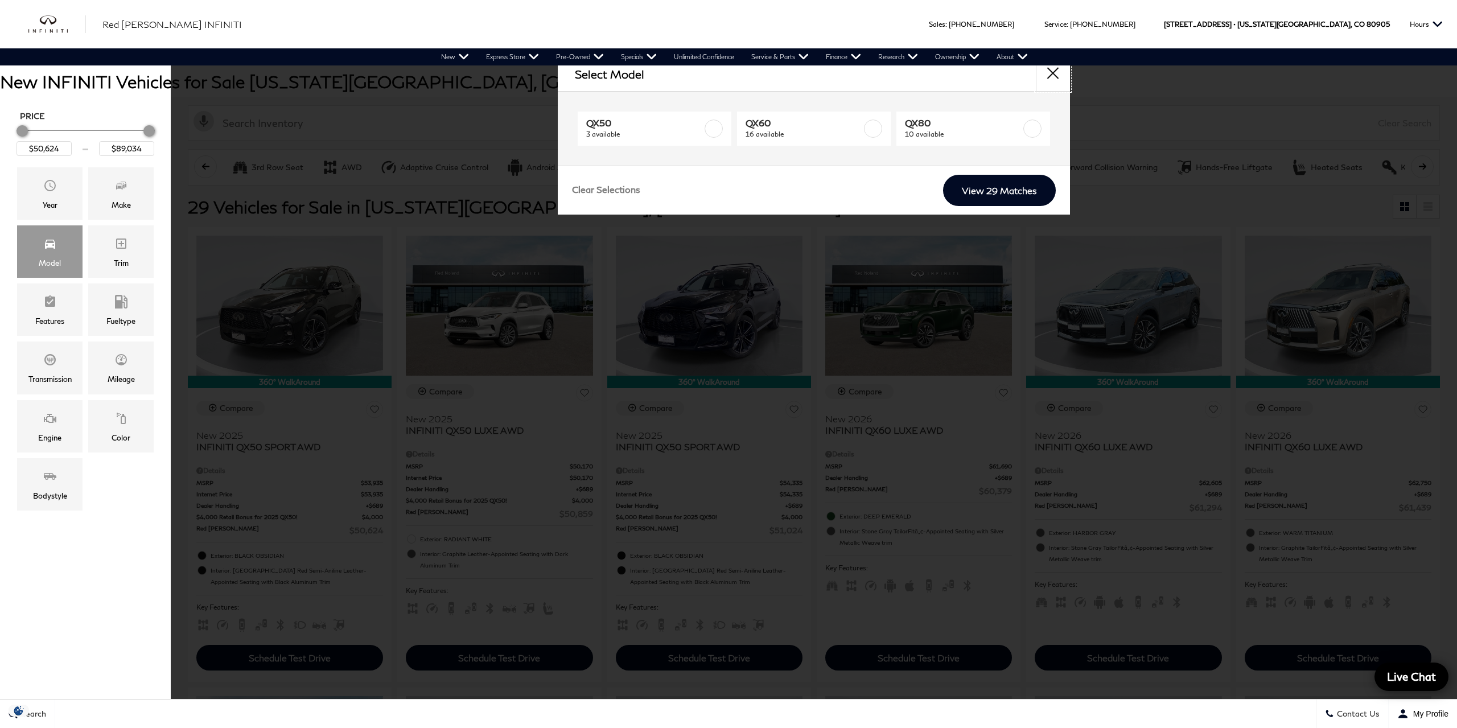
click at [1055, 75] on button "close" at bounding box center [1053, 74] width 34 height 34
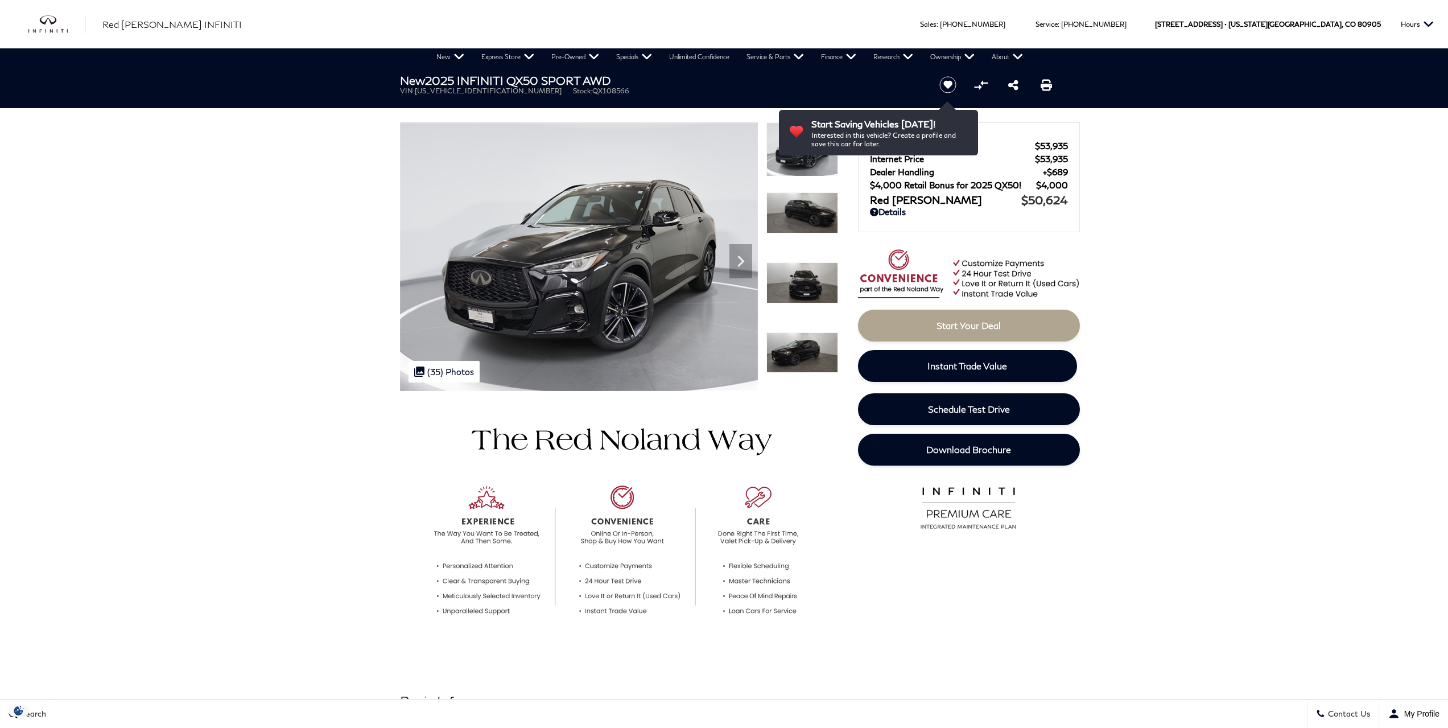
click at [735, 261] on icon "Next" at bounding box center [741, 261] width 23 height 23
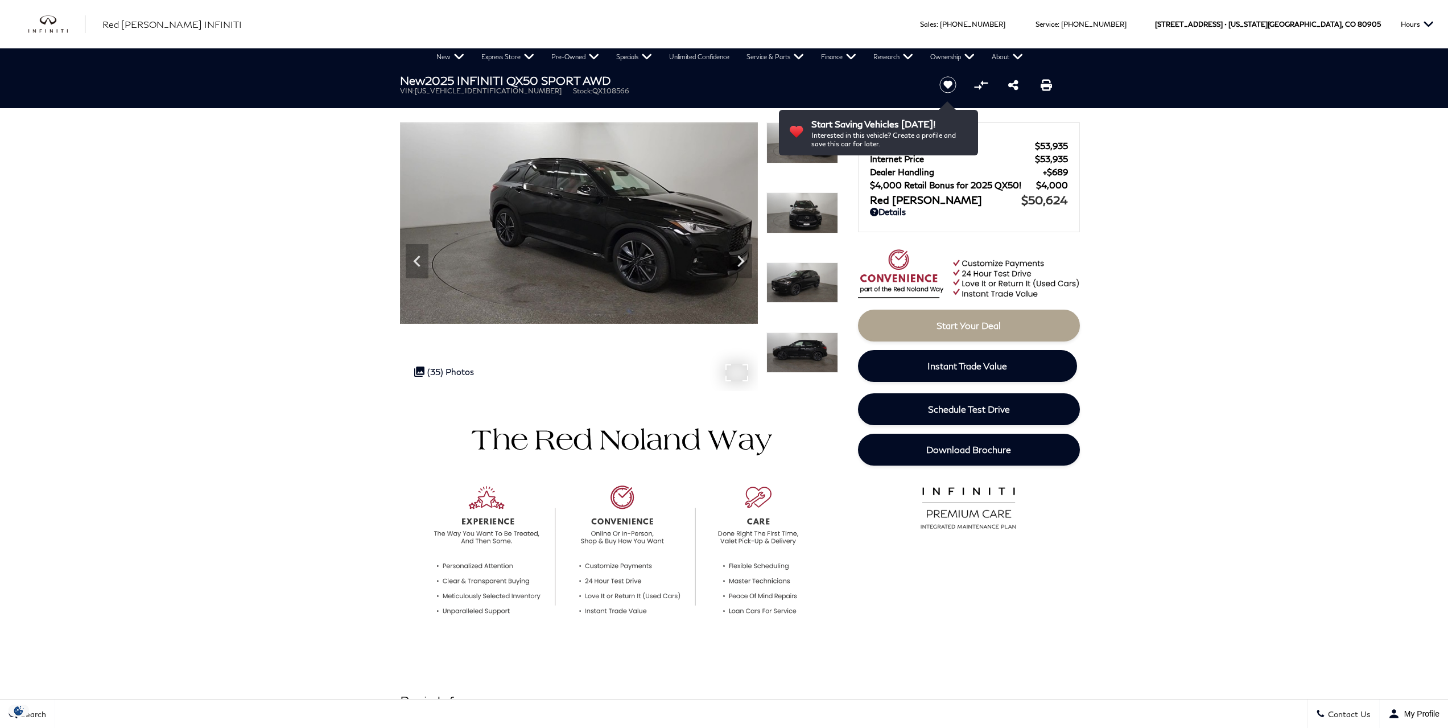
click at [619, 244] on img at bounding box center [579, 222] width 358 height 201
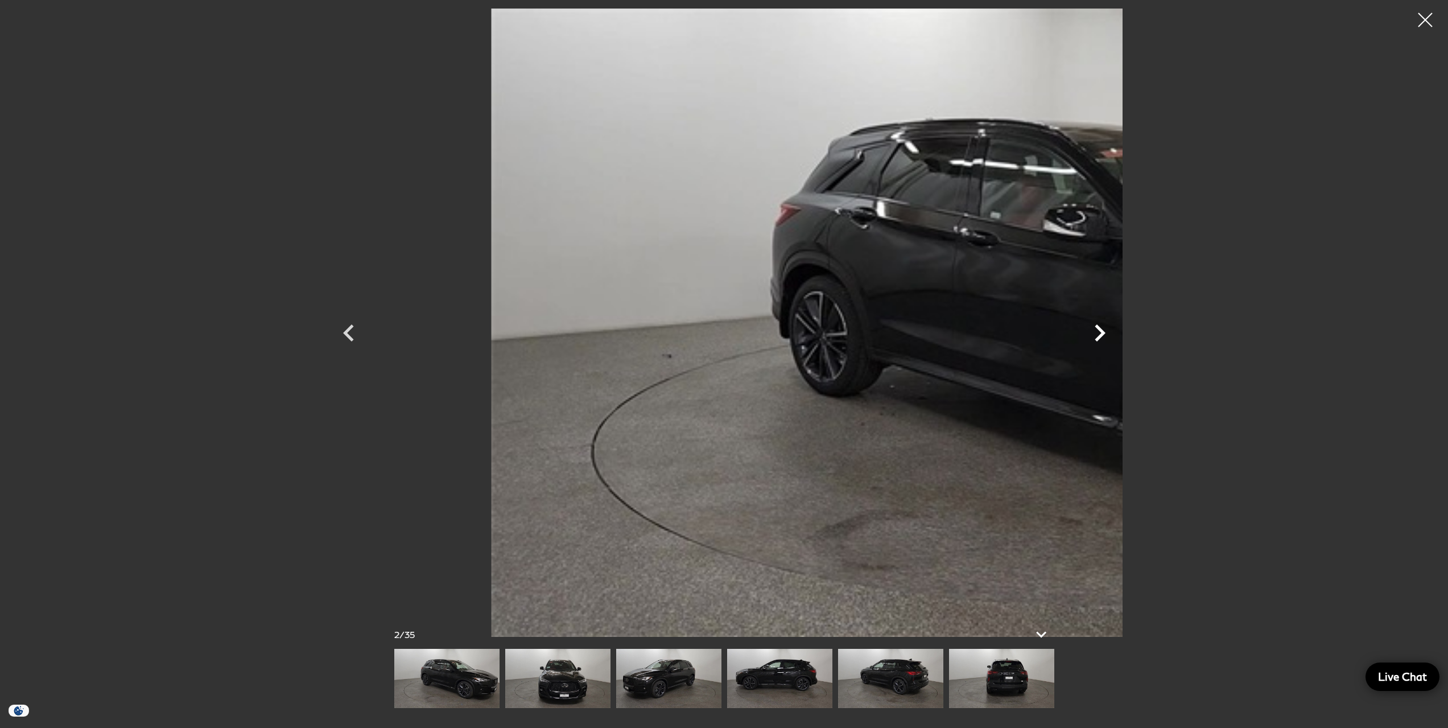
click at [1117, 330] on icon "Next" at bounding box center [1100, 333] width 34 height 34
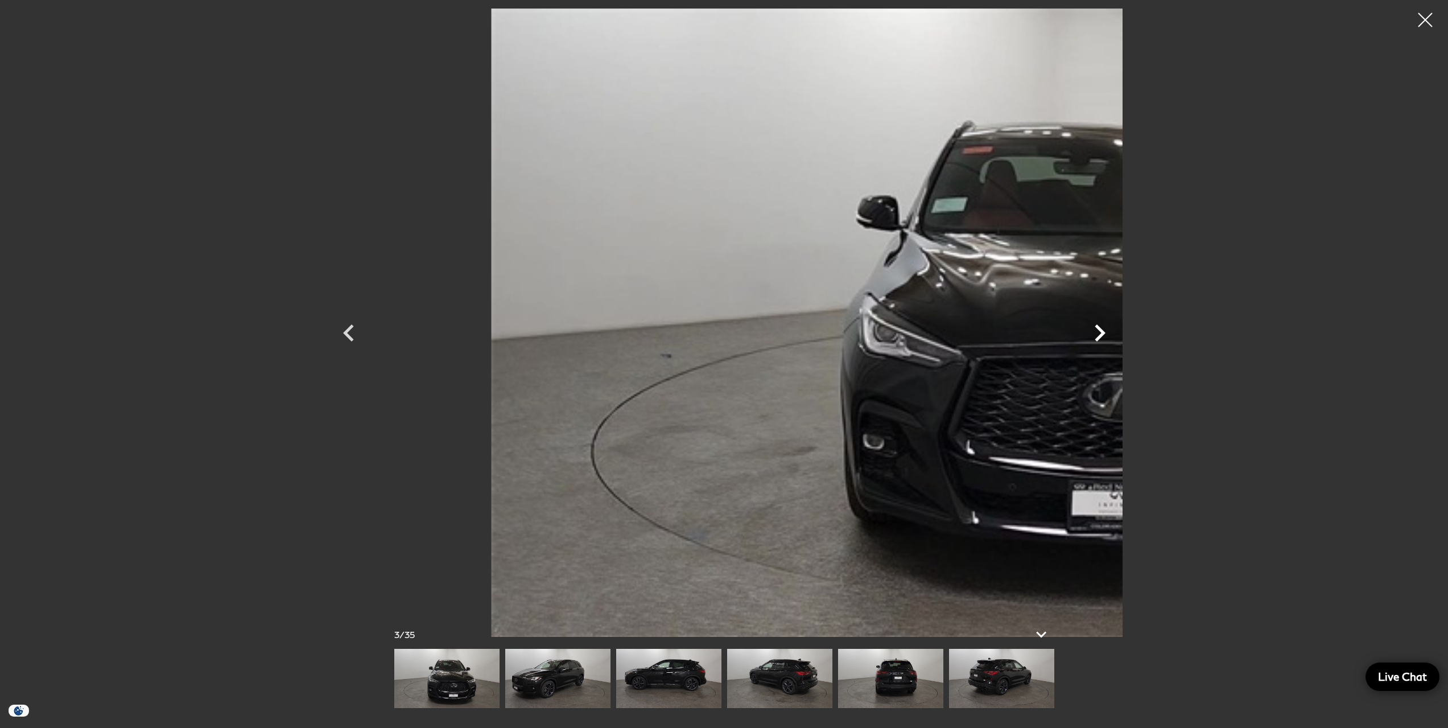
click at [1117, 330] on icon "Next" at bounding box center [1100, 333] width 34 height 34
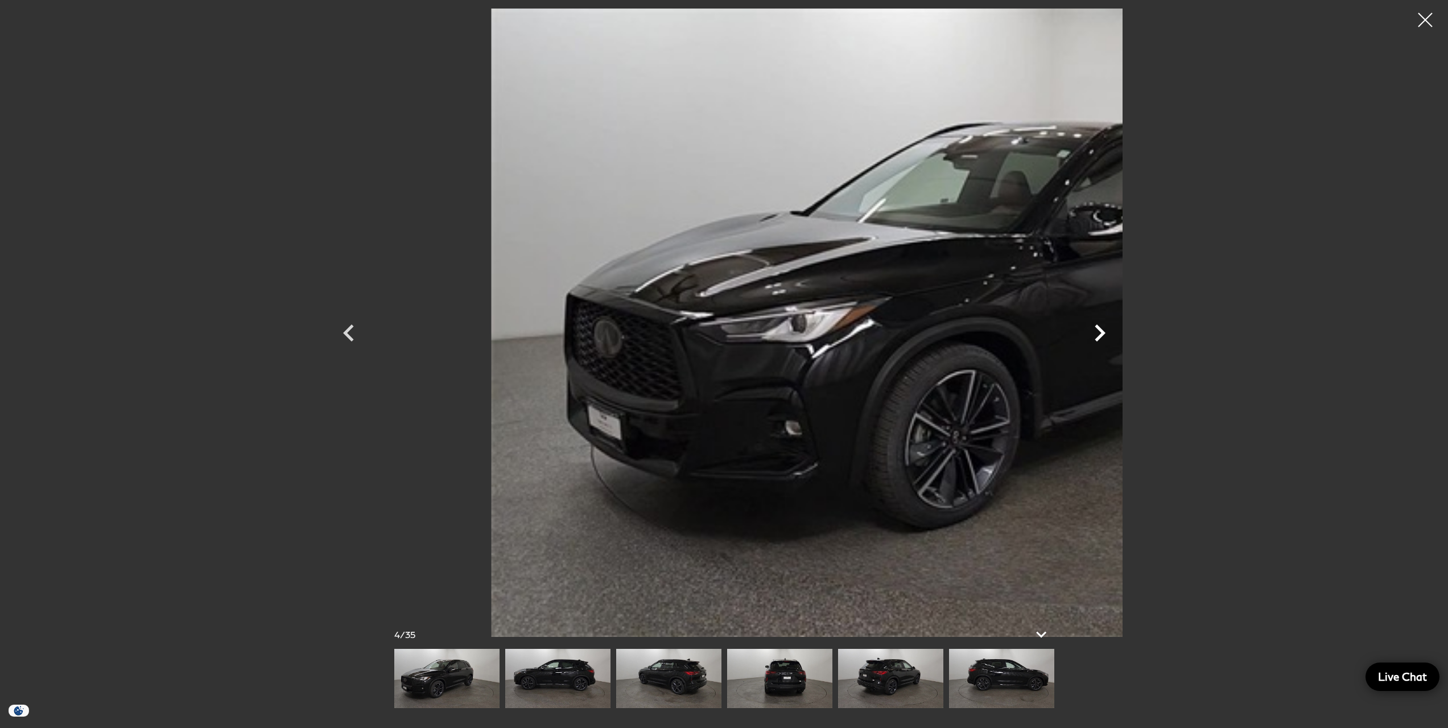
click at [1117, 330] on icon "Next" at bounding box center [1100, 333] width 34 height 34
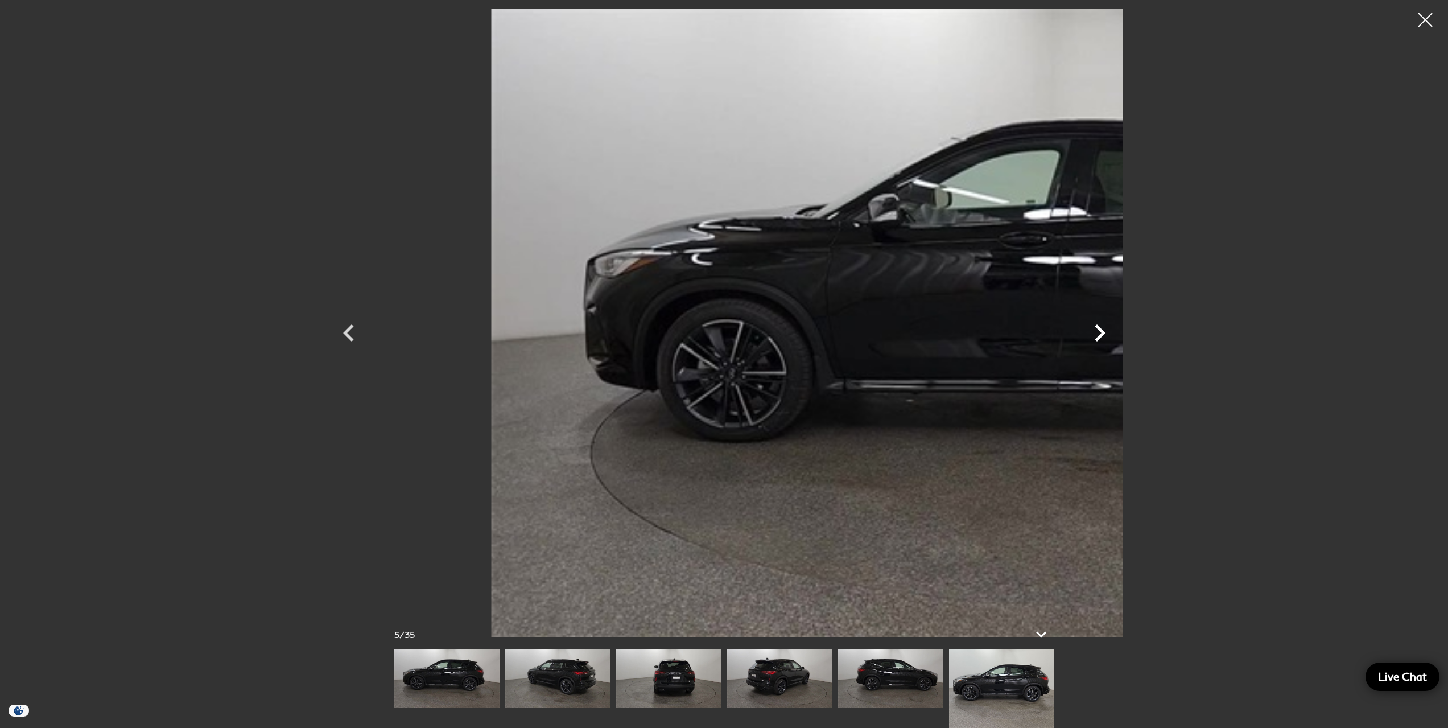
click at [1117, 330] on icon "Next" at bounding box center [1100, 333] width 34 height 34
